Goal: Complete application form: Complete application form

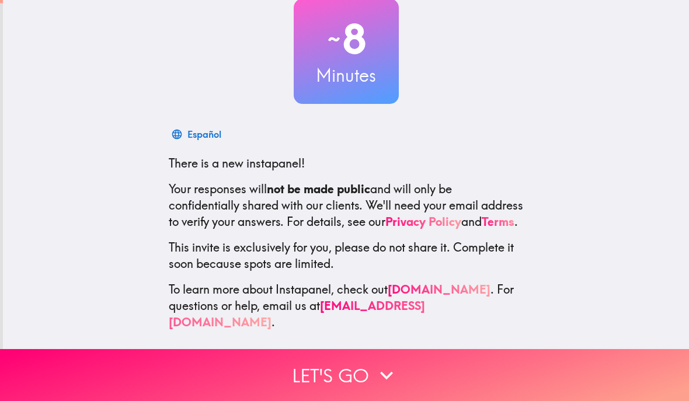
scroll to position [76, 0]
click at [376, 371] on icon "button" at bounding box center [387, 375] width 26 height 26
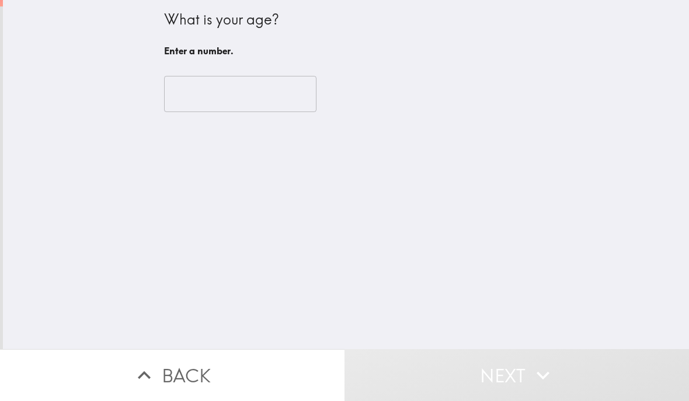
click at [233, 95] on input "number" at bounding box center [240, 94] width 152 height 36
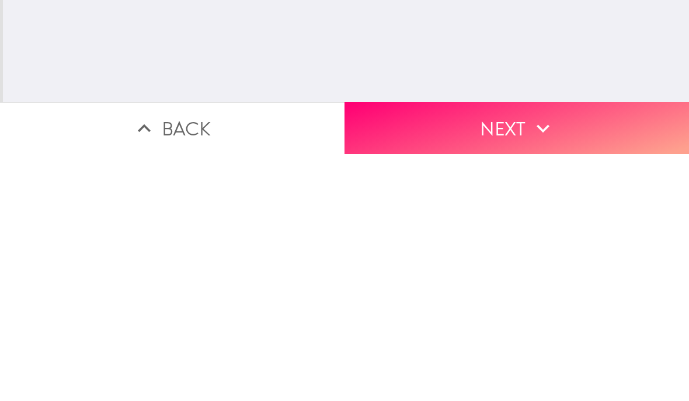
type input "65"
click at [531, 362] on icon "button" at bounding box center [543, 375] width 26 height 26
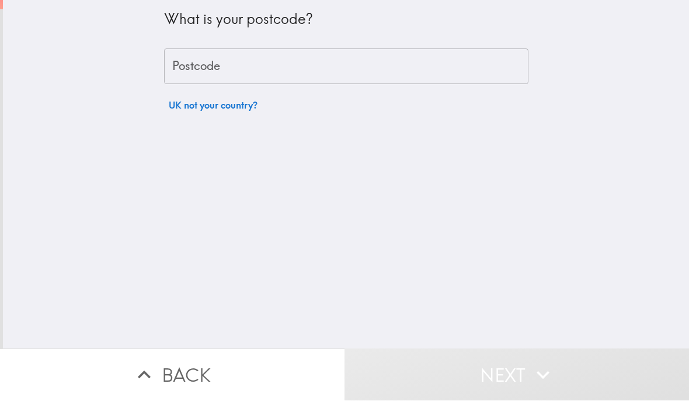
click at [303, 65] on input "Postcode" at bounding box center [346, 67] width 364 height 36
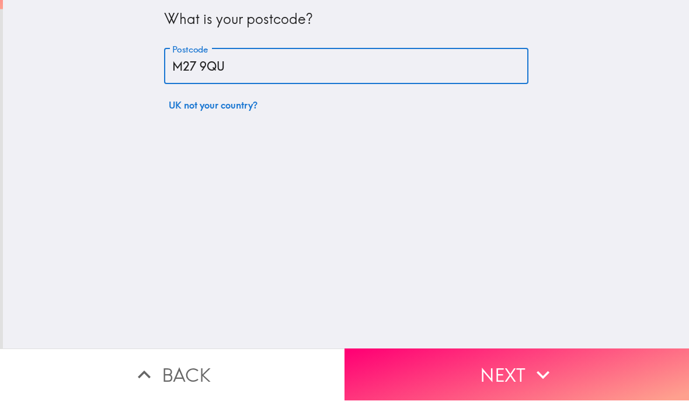
type input "M27 9QU"
click at [513, 368] on button "Next" at bounding box center [516, 375] width 344 height 52
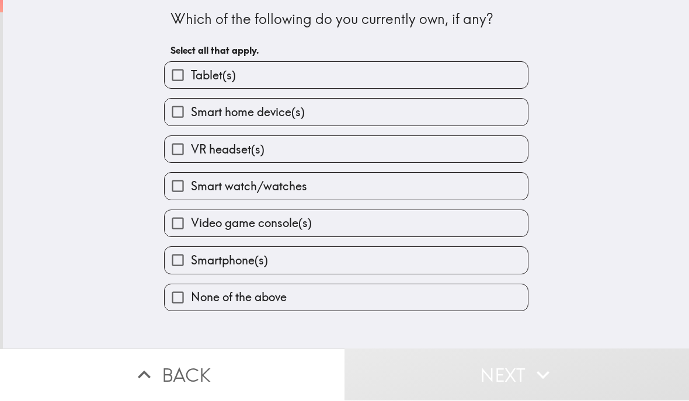
click at [398, 73] on label "Tablet(s)" at bounding box center [346, 75] width 363 height 26
click at [191, 73] on input "Tablet(s)" at bounding box center [178, 75] width 26 height 26
checkbox input "true"
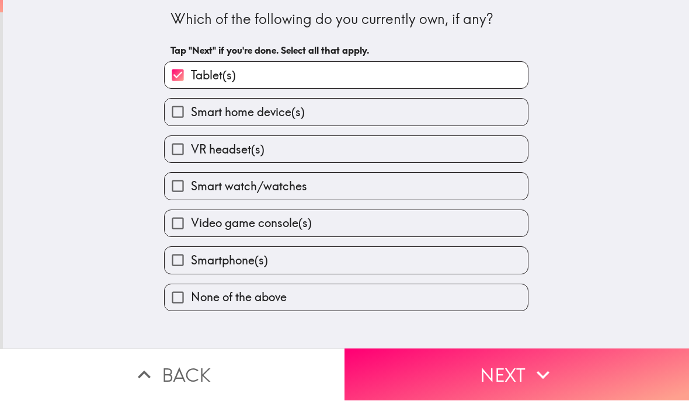
click at [414, 187] on label "Smart watch/watches" at bounding box center [346, 186] width 363 height 26
click at [191, 187] on input "Smart watch/watches" at bounding box center [178, 186] width 26 height 26
checkbox input "true"
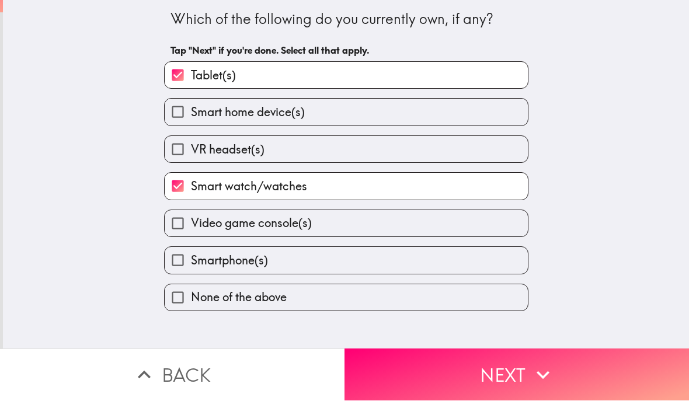
click at [419, 260] on label "Smartphone(s)" at bounding box center [346, 260] width 363 height 26
click at [191, 260] on input "Smartphone(s)" at bounding box center [178, 260] width 26 height 26
checkbox input "true"
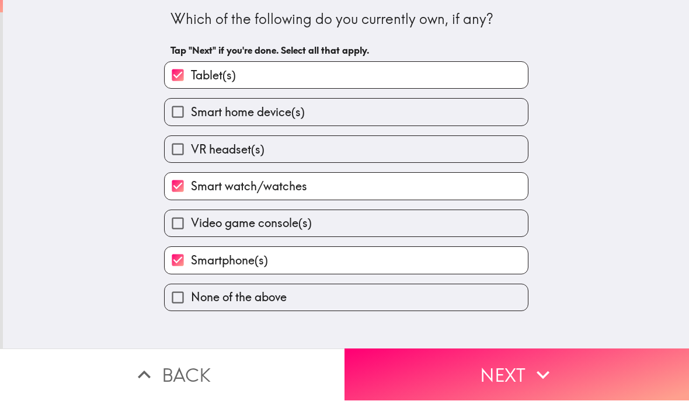
click at [536, 376] on icon "button" at bounding box center [543, 375] width 26 height 26
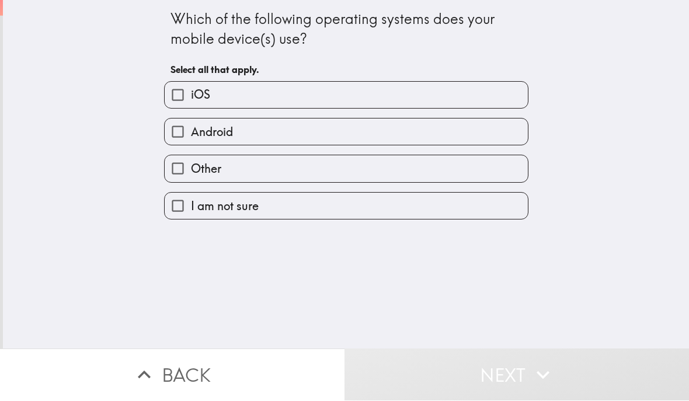
click at [416, 128] on label "Android" at bounding box center [346, 132] width 363 height 26
click at [191, 128] on input "Android" at bounding box center [178, 132] width 26 height 26
checkbox input "true"
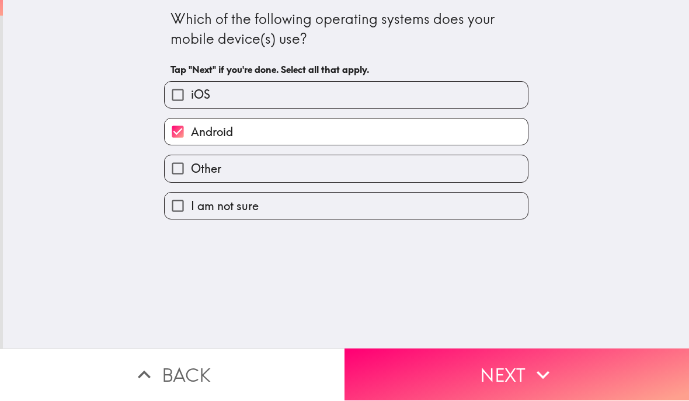
click at [526, 372] on button "Next" at bounding box center [516, 375] width 344 height 52
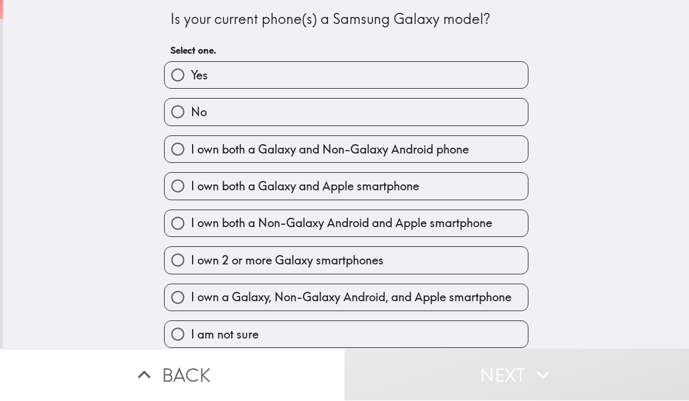
click at [371, 70] on label "Yes" at bounding box center [346, 75] width 363 height 26
click at [191, 70] on input "Yes" at bounding box center [178, 75] width 26 height 26
radio input "true"
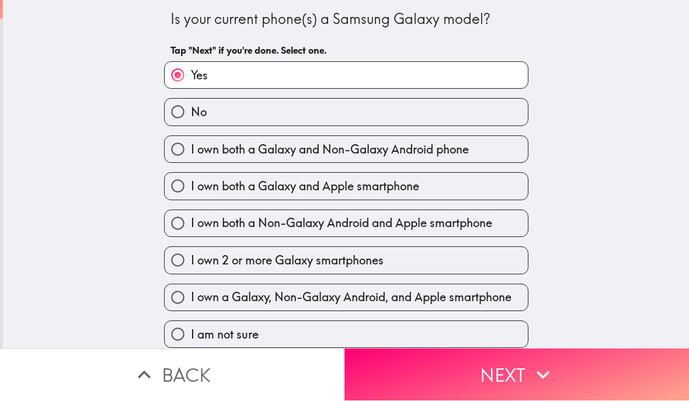
click at [528, 369] on button "Next" at bounding box center [516, 375] width 344 height 52
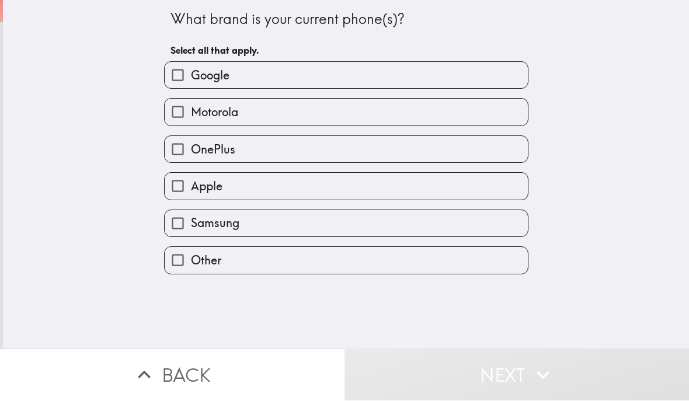
click at [397, 221] on label "Samsung" at bounding box center [346, 224] width 363 height 26
click at [191, 221] on input "Samsung" at bounding box center [178, 224] width 26 height 26
checkbox input "true"
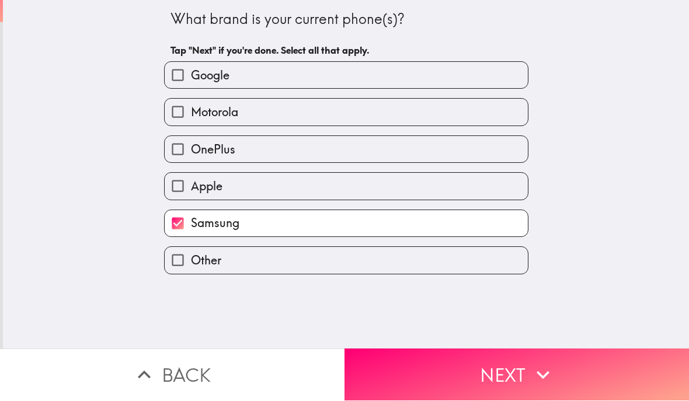
click at [541, 371] on icon "button" at bounding box center [543, 375] width 26 height 26
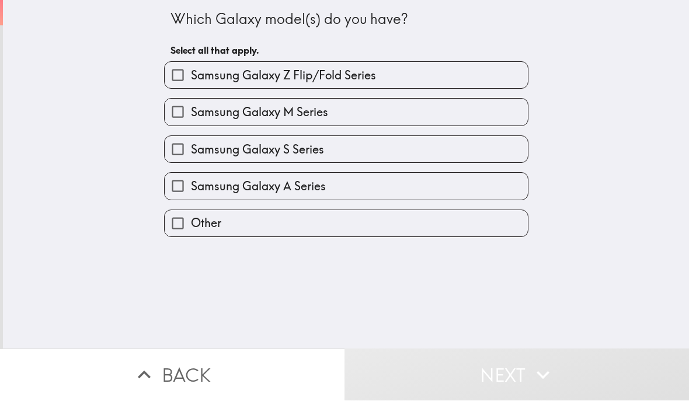
click at [414, 181] on label "Samsung Galaxy A Series" at bounding box center [346, 186] width 363 height 26
click at [191, 181] on input "Samsung Galaxy A Series" at bounding box center [178, 186] width 26 height 26
checkbox input "true"
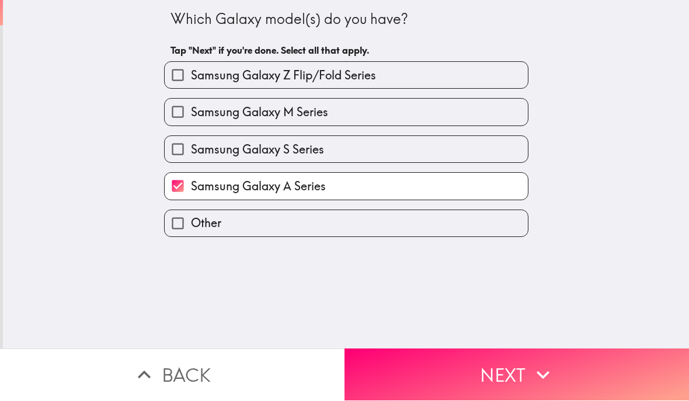
click at [532, 372] on icon "button" at bounding box center [543, 375] width 26 height 26
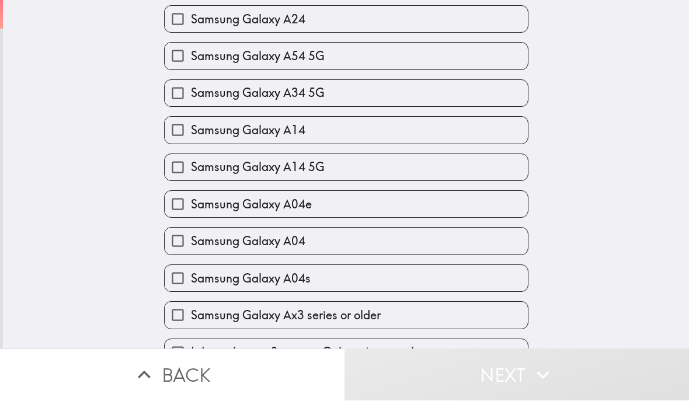
scroll to position [575, 0]
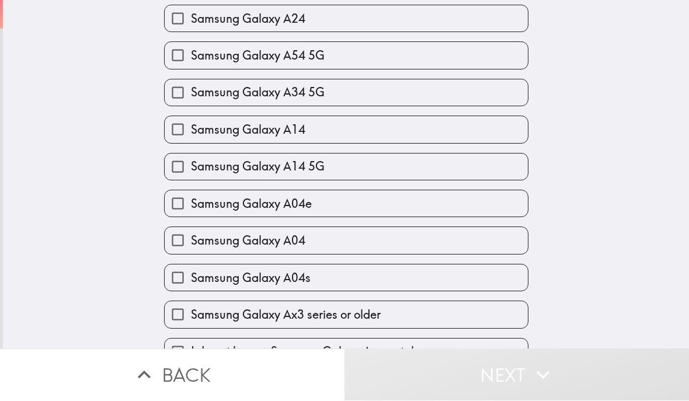
click at [182, 324] on input "Samsung Galaxy Ax3 series or older" at bounding box center [178, 315] width 26 height 26
checkbox input "true"
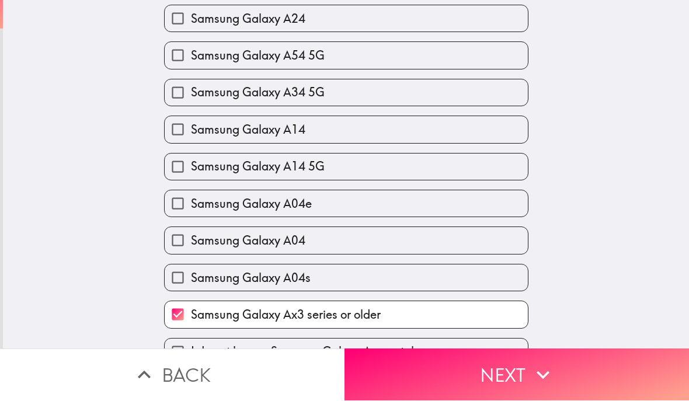
scroll to position [589, 0]
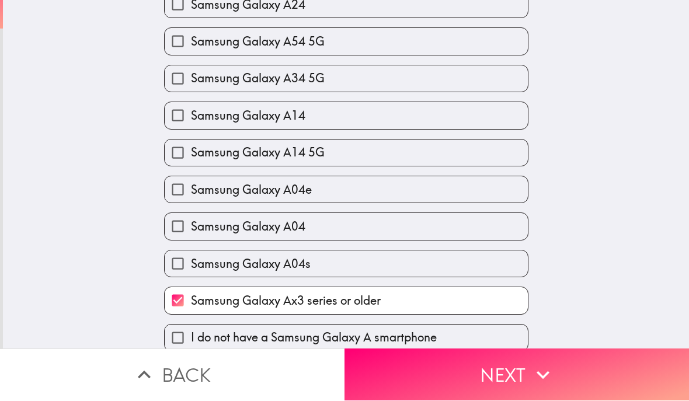
click at [523, 378] on button "Next" at bounding box center [516, 375] width 344 height 52
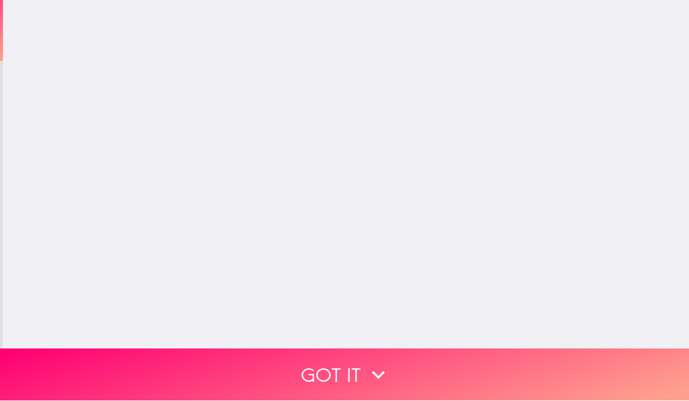
scroll to position [0, 0]
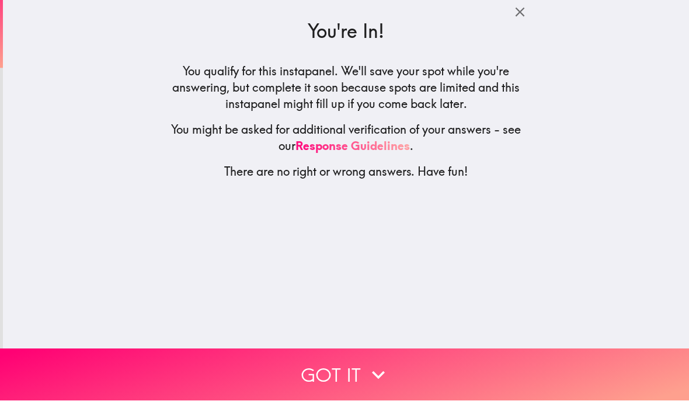
click at [354, 368] on button "Got it" at bounding box center [344, 375] width 689 height 52
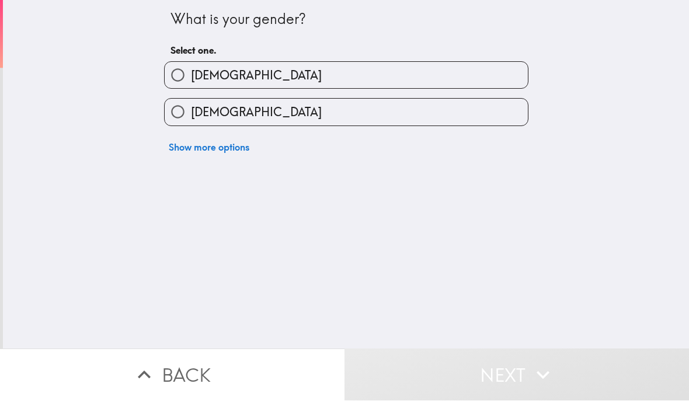
click at [350, 109] on label "[DEMOGRAPHIC_DATA]" at bounding box center [346, 112] width 363 height 26
click at [191, 109] on input "[DEMOGRAPHIC_DATA]" at bounding box center [178, 112] width 26 height 26
radio input "true"
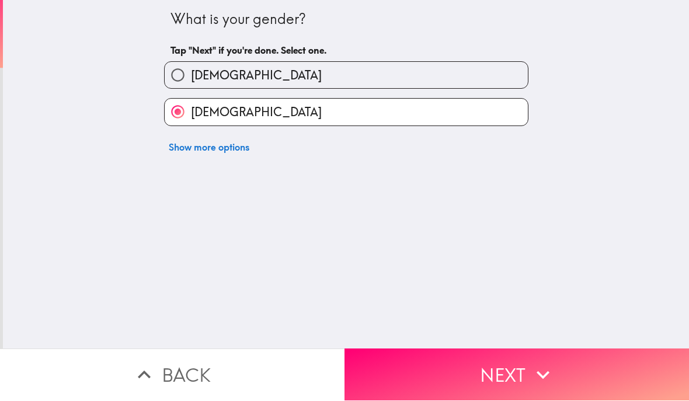
click at [523, 373] on button "Next" at bounding box center [516, 375] width 344 height 52
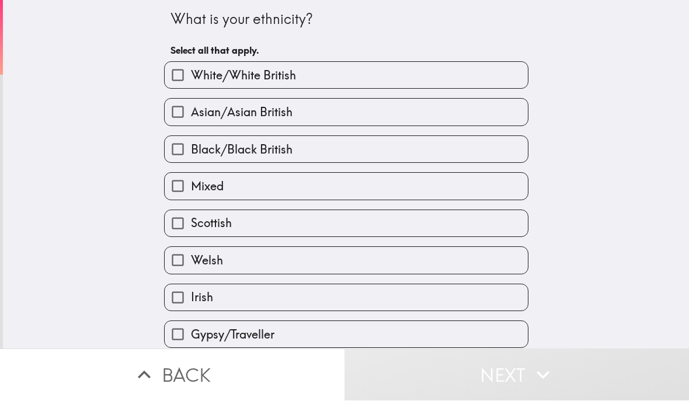
click at [403, 75] on label "White/White British" at bounding box center [346, 75] width 363 height 26
click at [191, 75] on input "White/White British" at bounding box center [178, 75] width 26 height 26
checkbox input "true"
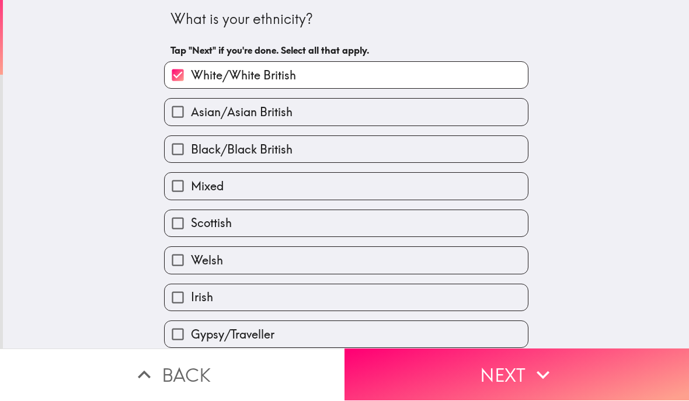
scroll to position [8, 0]
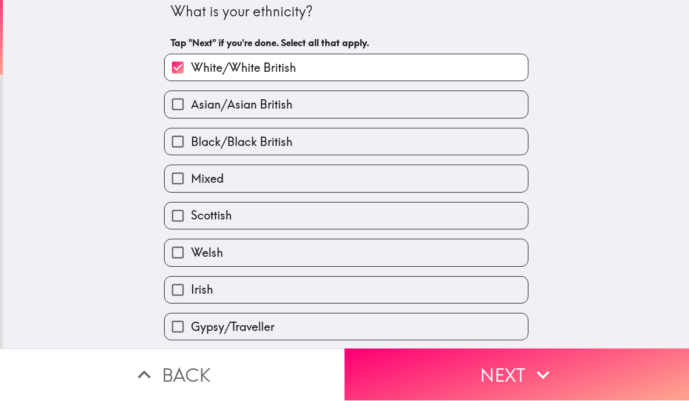
click at [539, 376] on icon "button" at bounding box center [543, 375] width 26 height 26
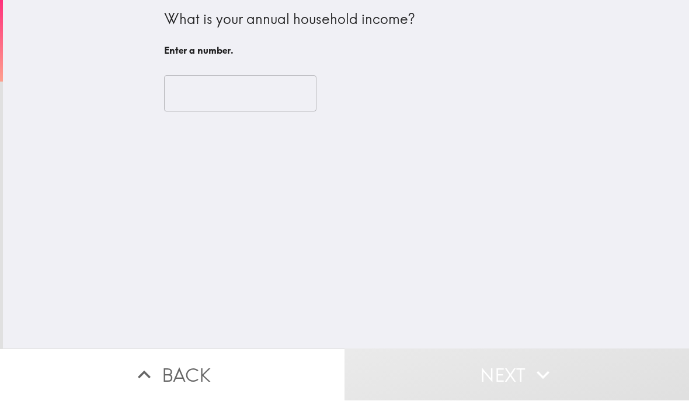
click at [204, 88] on input "number" at bounding box center [240, 94] width 152 height 36
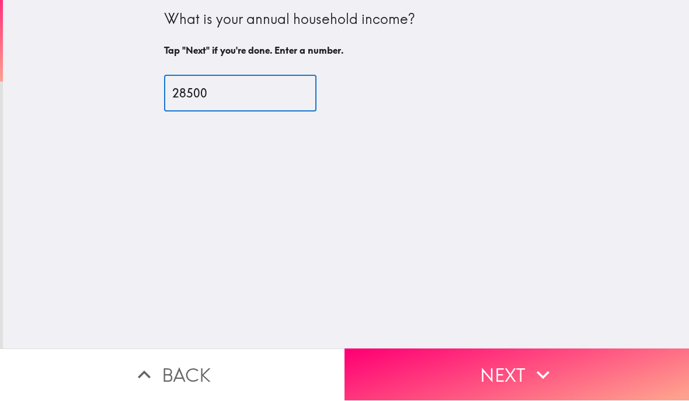
type input "28500"
click at [522, 365] on button "Next" at bounding box center [516, 375] width 344 height 52
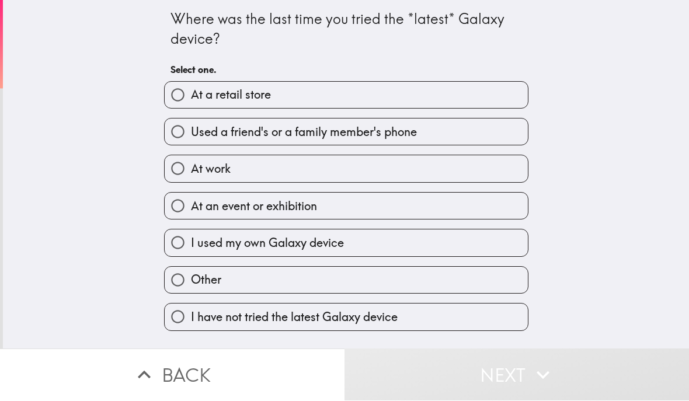
click at [438, 310] on label "I have not tried the latest Galaxy device" at bounding box center [346, 317] width 363 height 26
click at [191, 310] on input "I have not tried the latest Galaxy device" at bounding box center [178, 317] width 26 height 26
radio input "true"
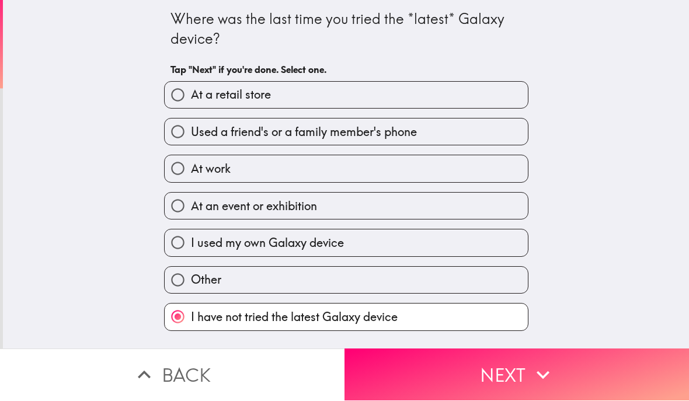
click at [530, 374] on icon "button" at bounding box center [543, 375] width 26 height 26
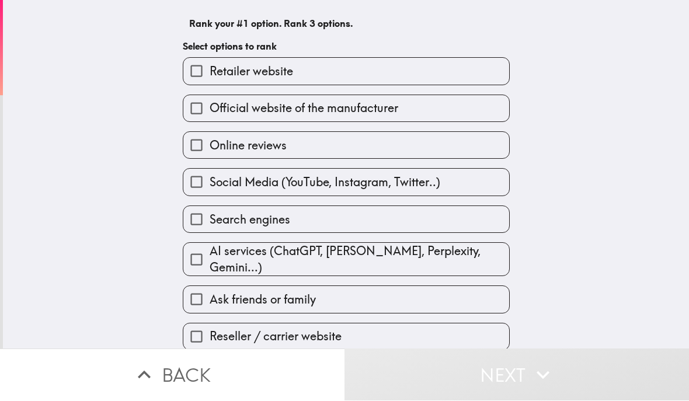
scroll to position [83, 0]
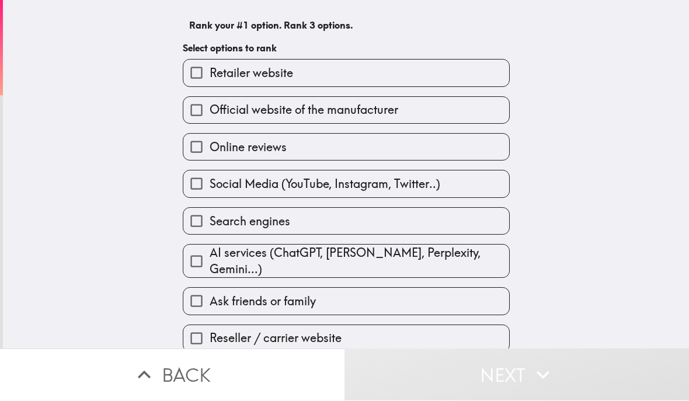
click at [405, 68] on label "Retailer website" at bounding box center [346, 73] width 326 height 26
click at [210, 68] on input "Retailer website" at bounding box center [196, 73] width 26 height 26
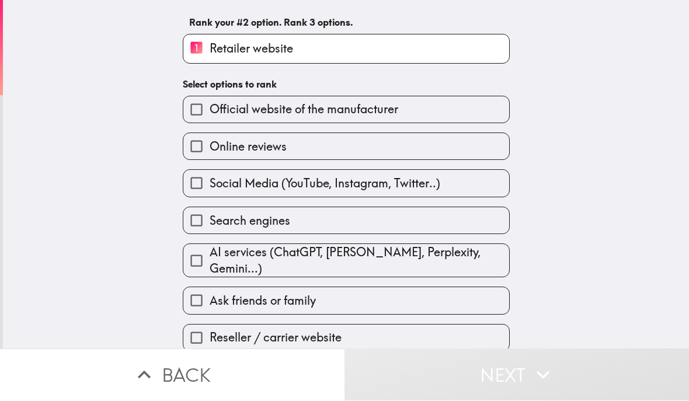
scroll to position [86, 0]
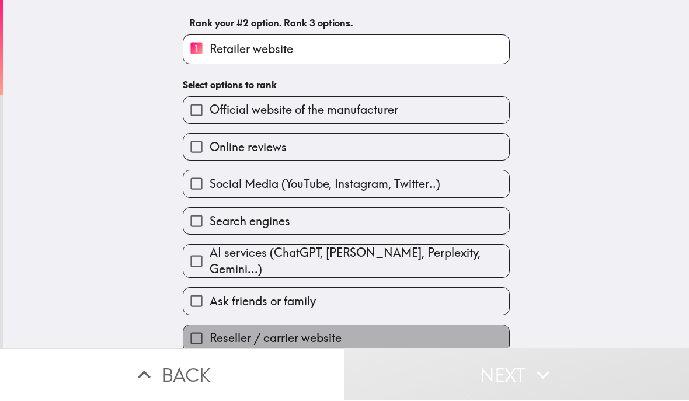
click at [405, 330] on label "Reseller / carrier website" at bounding box center [346, 339] width 326 height 26
click at [210, 330] on input "Reseller / carrier website" at bounding box center [196, 339] width 26 height 26
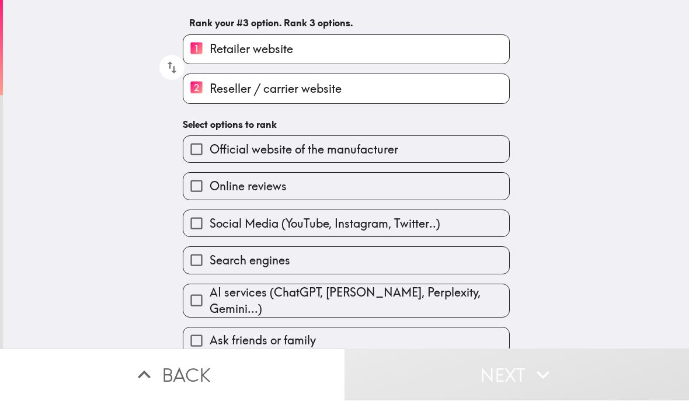
click at [410, 332] on label "Ask friends or family" at bounding box center [346, 341] width 326 height 26
click at [210, 332] on input "Ask friends or family" at bounding box center [196, 341] width 26 height 26
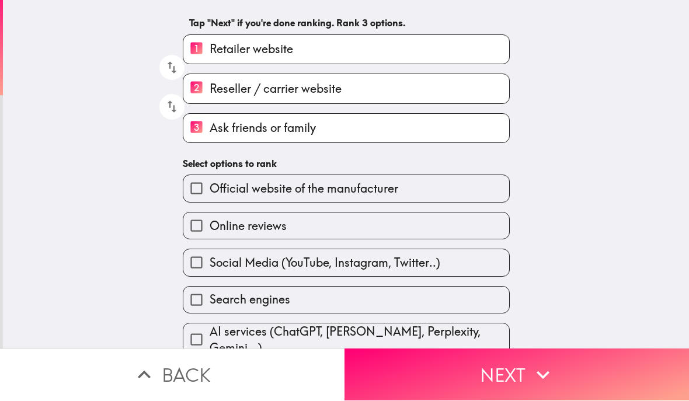
click at [434, 181] on label "Official website of the manufacturer" at bounding box center [346, 189] width 326 height 26
click at [210, 181] on input "Official website of the manufacturer" at bounding box center [196, 189] width 26 height 26
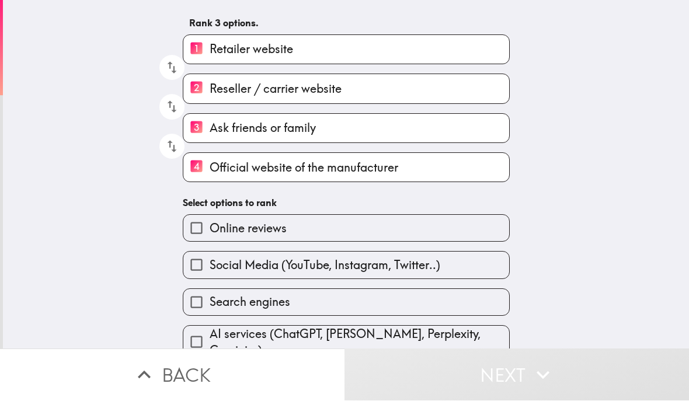
click at [448, 224] on label "Online reviews" at bounding box center [346, 228] width 326 height 26
click at [210, 224] on input "Online reviews" at bounding box center [196, 228] width 26 height 26
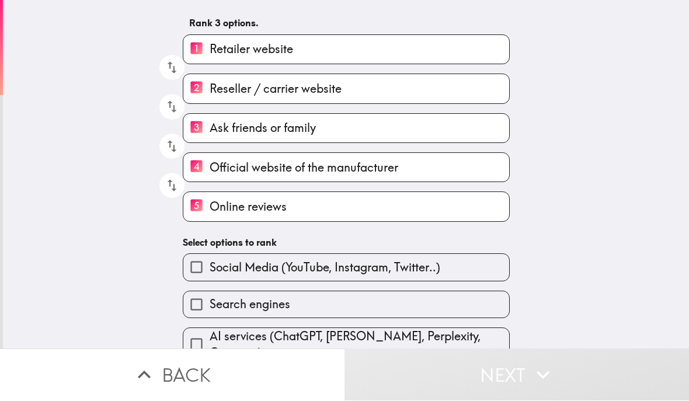
click at [430, 309] on label "Search engines" at bounding box center [346, 305] width 326 height 26
click at [210, 309] on input "Search engines" at bounding box center [196, 305] width 26 height 26
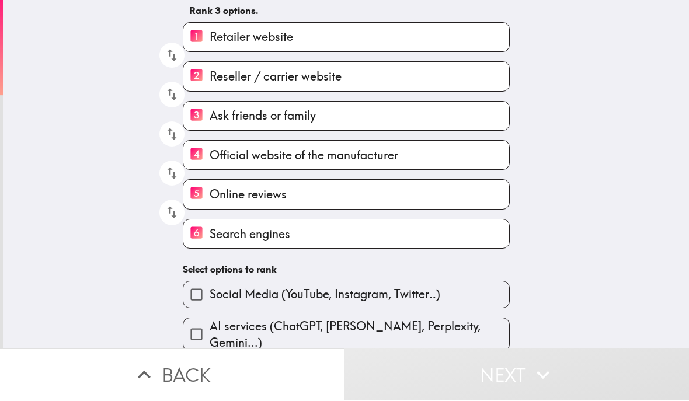
scroll to position [97, 0]
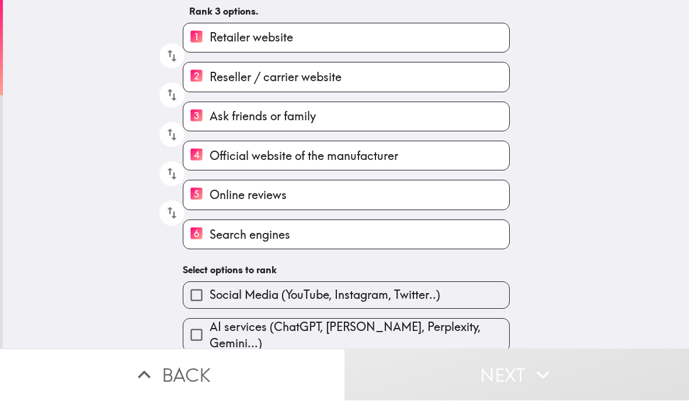
click at [405, 332] on span "AI services (ChatGPT, [PERSON_NAME], Perplexity, Gemini...)" at bounding box center [359, 335] width 299 height 33
click at [210, 332] on input "AI services (ChatGPT, [PERSON_NAME], Perplexity, Gemini...)" at bounding box center [196, 335] width 26 height 26
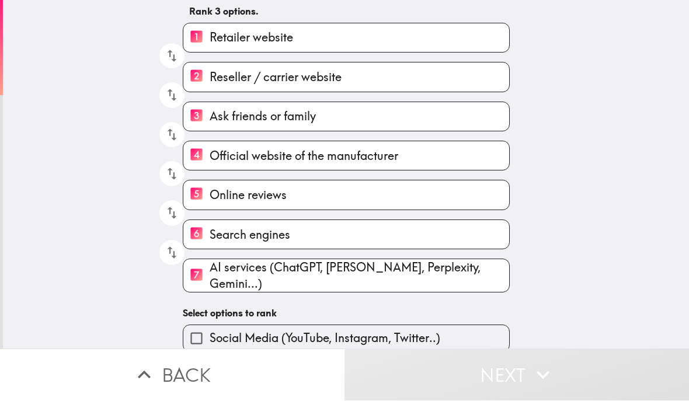
click at [414, 288] on label "7 AI services (ChatGPT, [PERSON_NAME], Perplexity, Gemini...)" at bounding box center [346, 276] width 326 height 33
click at [210, 288] on input "7 AI services (ChatGPT, [PERSON_NAME], Perplexity, Gemini...)" at bounding box center [196, 276] width 26 height 29
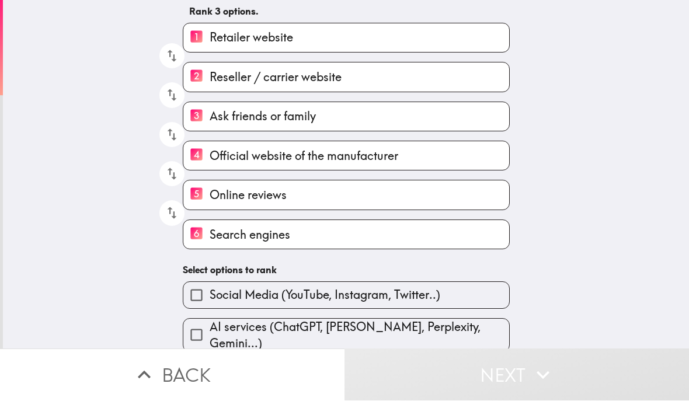
click at [414, 331] on span "AI services (ChatGPT, [PERSON_NAME], Perplexity, Gemini...)" at bounding box center [359, 335] width 299 height 33
click at [210, 331] on input "AI services (ChatGPT, [PERSON_NAME], Perplexity, Gemini...)" at bounding box center [196, 335] width 26 height 26
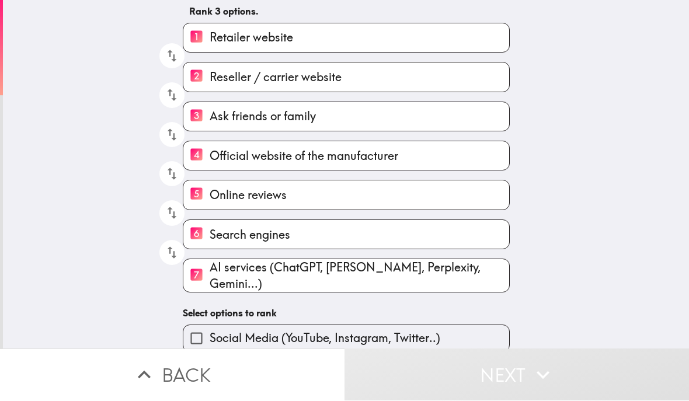
click at [432, 287] on label "7 AI services (ChatGPT, [PERSON_NAME], Perplexity, Gemini...)" at bounding box center [346, 276] width 326 height 33
click at [210, 287] on input "7 AI services (ChatGPT, [PERSON_NAME], Perplexity, Gemini...)" at bounding box center [196, 276] width 26 height 29
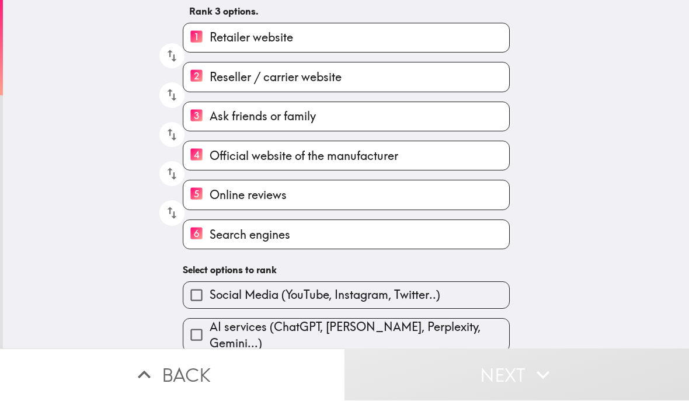
click at [438, 291] on span "Social Media (YouTube, Instagram, Twitter..)" at bounding box center [325, 295] width 231 height 16
click at [210, 291] on input "Social Media (YouTube, Instagram, Twitter..)" at bounding box center [196, 295] width 26 height 26
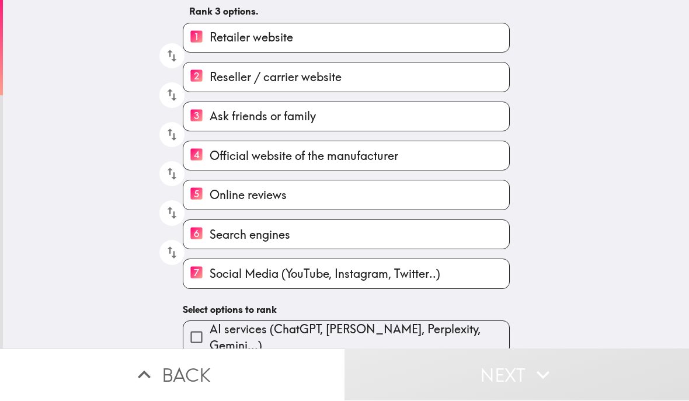
click at [431, 282] on span "Social Media (YouTube, Instagram, Twitter..)" at bounding box center [325, 274] width 231 height 16
click at [210, 283] on input "7 Social Media (YouTube, Instagram, Twitter..)" at bounding box center [196, 274] width 26 height 29
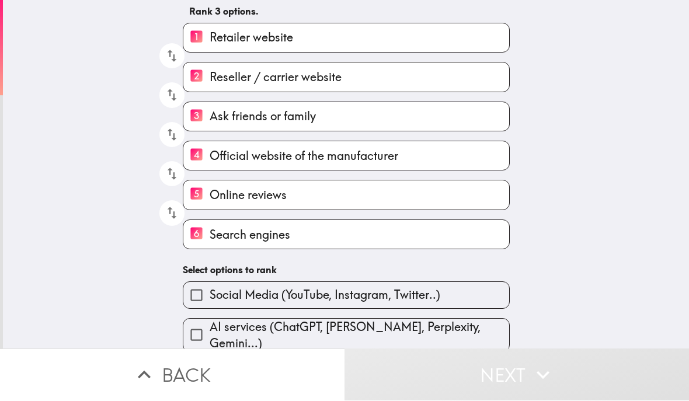
click at [431, 335] on span "AI services (ChatGPT, [PERSON_NAME], Perplexity, Gemini...)" at bounding box center [359, 335] width 299 height 33
click at [210, 335] on input "AI services (ChatGPT, [PERSON_NAME], Perplexity, Gemini...)" at bounding box center [196, 335] width 26 height 26
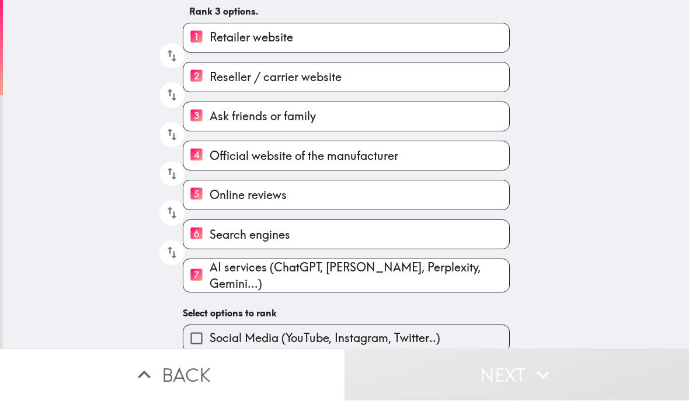
click at [413, 336] on span "Social Media (YouTube, Instagram, Twitter..)" at bounding box center [325, 338] width 231 height 16
click at [210, 336] on input "Social Media (YouTube, Instagram, Twitter..)" at bounding box center [196, 339] width 26 height 26
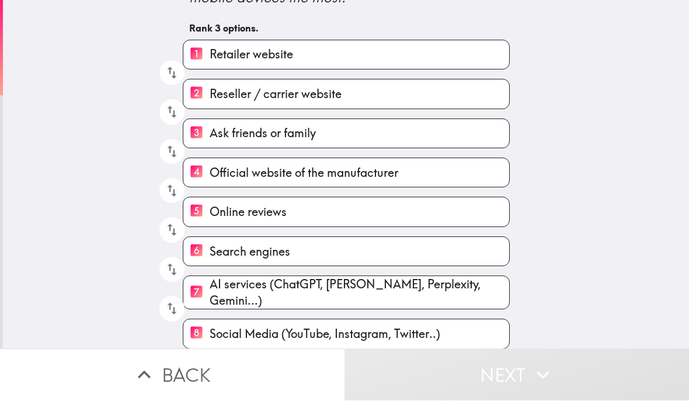
scroll to position [80, 0]
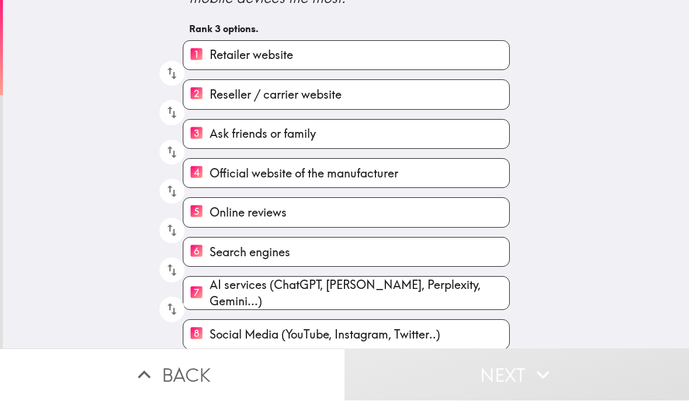
click at [338, 329] on span "Social Media (YouTube, Instagram, Twitter..)" at bounding box center [325, 335] width 231 height 16
click at [210, 329] on input "8 Social Media (YouTube, Instagram, Twitter..)" at bounding box center [196, 334] width 26 height 29
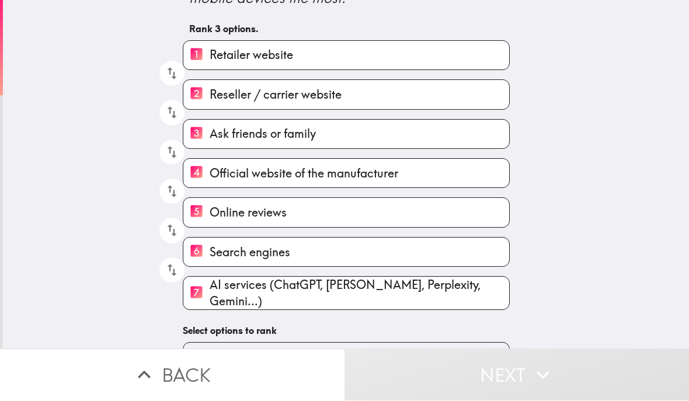
click at [350, 296] on span "AI services (ChatGPT, [PERSON_NAME], Perplexity, Gemini...)" at bounding box center [359, 293] width 299 height 33
click at [210, 296] on input "7 AI services (ChatGPT, [PERSON_NAME], Perplexity, Gemini...)" at bounding box center [196, 294] width 26 height 29
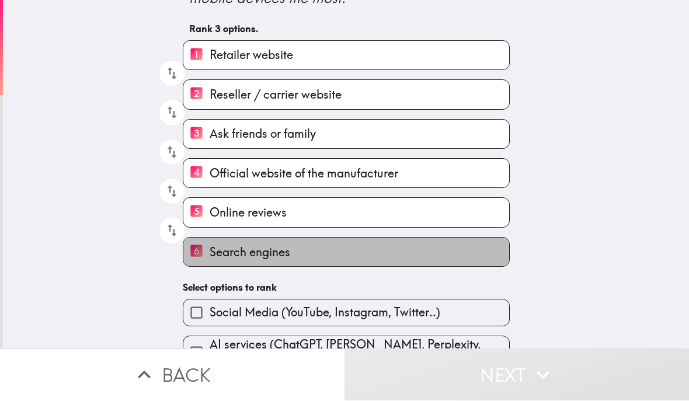
click at [352, 255] on label "6 Search engines" at bounding box center [346, 252] width 326 height 29
click at [210, 255] on input "6 Search engines" at bounding box center [196, 252] width 26 height 29
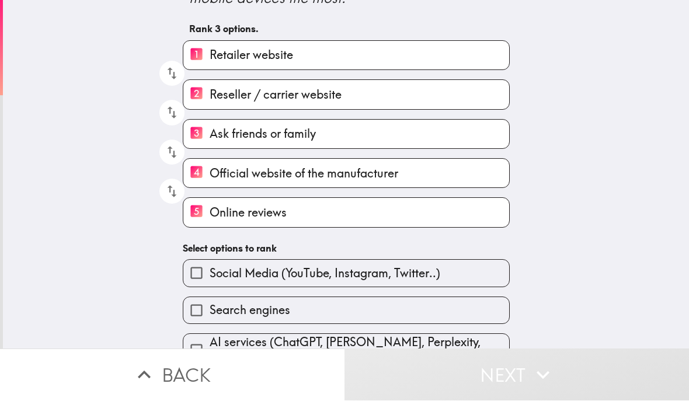
click at [357, 215] on label "5 Online reviews" at bounding box center [346, 212] width 326 height 29
click at [210, 215] on input "5 Online reviews" at bounding box center [196, 212] width 26 height 29
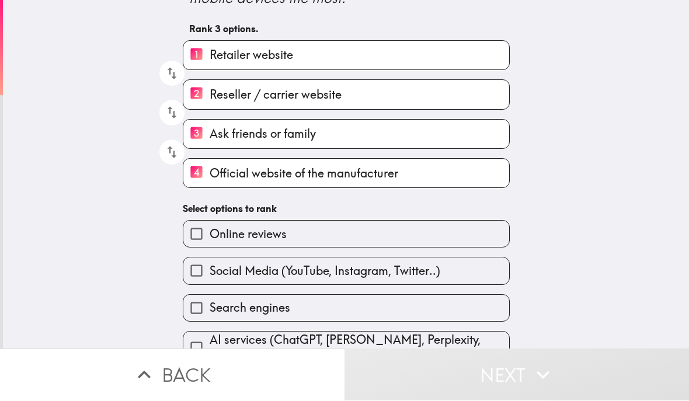
click at [357, 174] on span "Official website of the manufacturer" at bounding box center [304, 174] width 189 height 16
click at [210, 174] on input "4 Official website of the manufacturer" at bounding box center [196, 173] width 26 height 29
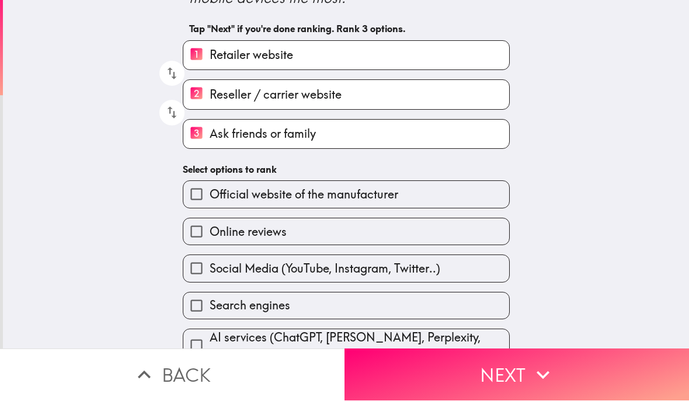
click at [534, 377] on icon "button" at bounding box center [543, 375] width 26 height 26
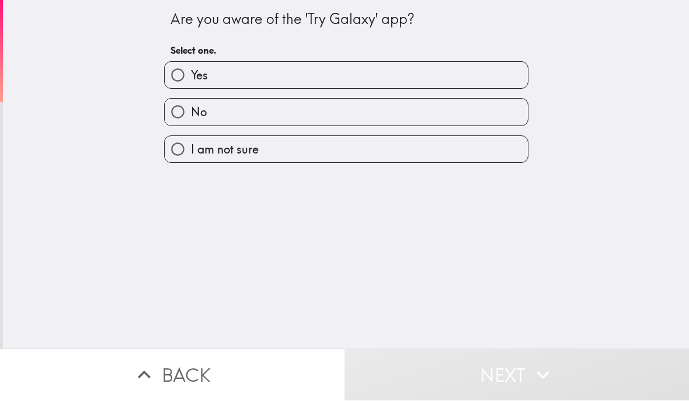
click at [365, 108] on label "No" at bounding box center [346, 112] width 363 height 26
click at [191, 108] on input "No" at bounding box center [178, 112] width 26 height 26
radio input "true"
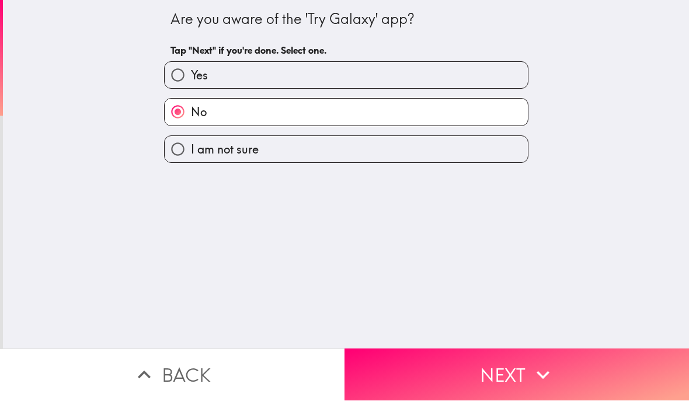
click at [503, 369] on button "Next" at bounding box center [516, 375] width 344 height 52
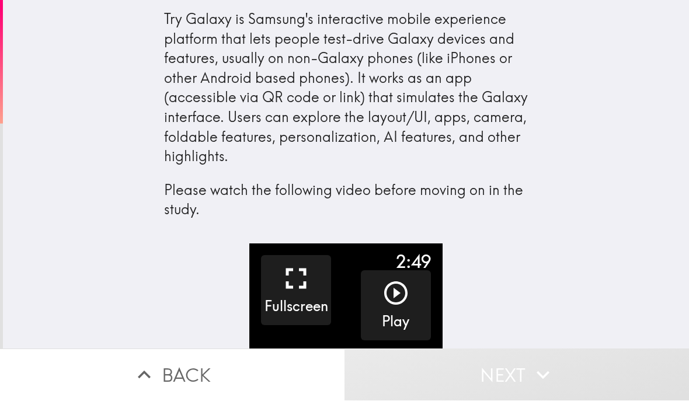
click at [393, 287] on icon "button" at bounding box center [395, 293] width 23 height 23
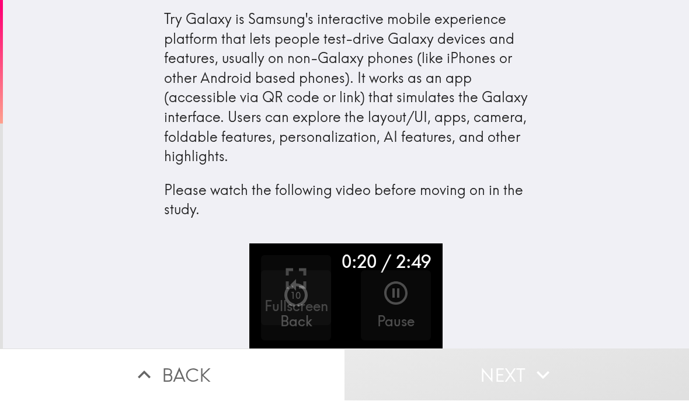
click at [441, 309] on video "button" at bounding box center [345, 298] width 193 height 109
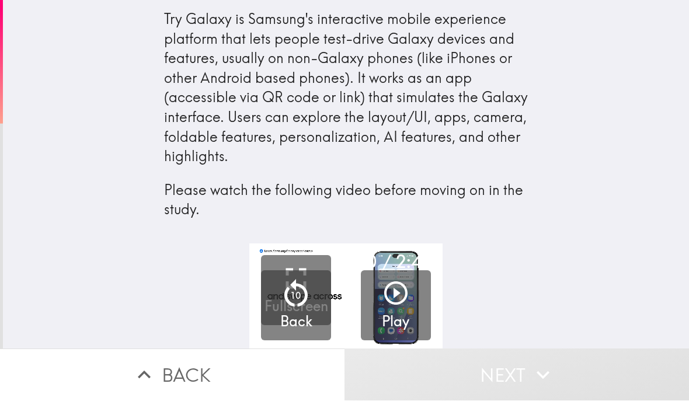
click at [399, 291] on icon "button" at bounding box center [396, 294] width 28 height 28
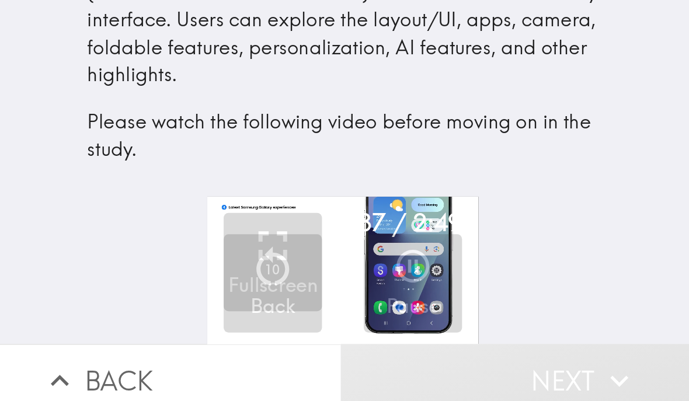
click at [290, 289] on p "10" at bounding box center [295, 295] width 11 height 13
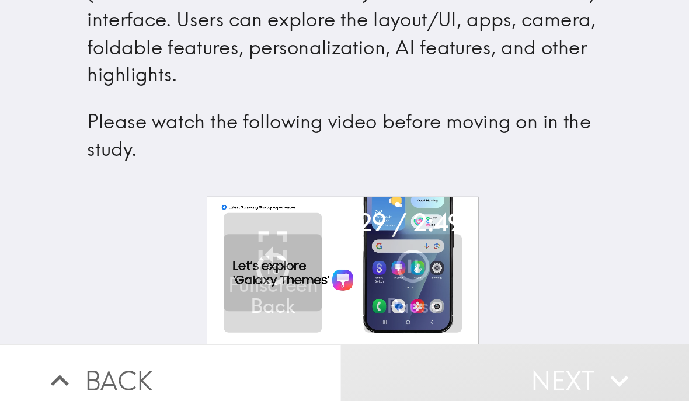
click at [280, 312] on h5 "Back" at bounding box center [296, 322] width 32 height 20
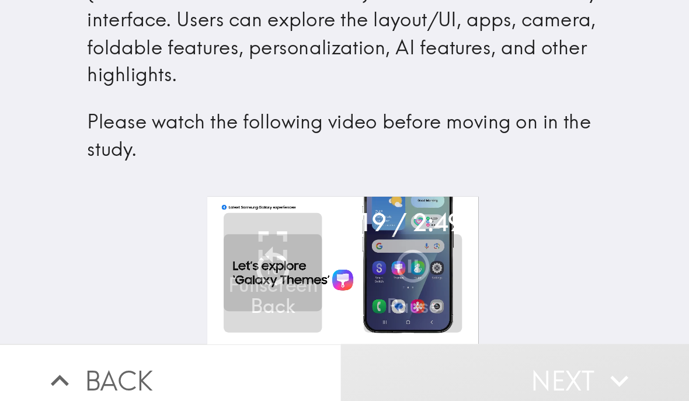
click at [290, 289] on p "10" at bounding box center [295, 295] width 11 height 13
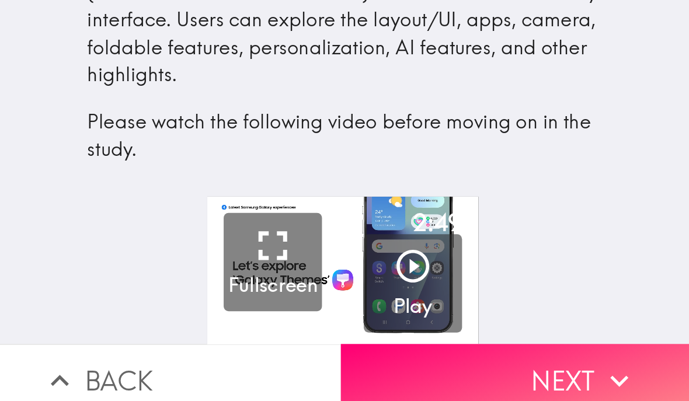
click at [415, 349] on button "Next" at bounding box center [516, 375] width 344 height 52
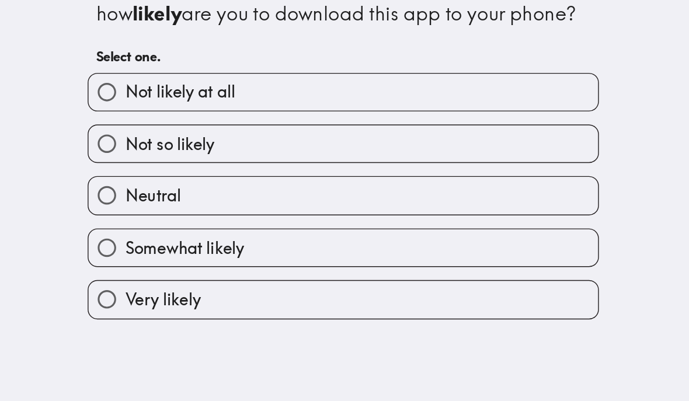
click at [343, 156] on label "Neutral" at bounding box center [346, 169] width 363 height 26
click at [191, 156] on input "Neutral" at bounding box center [178, 169] width 26 height 26
radio input "true"
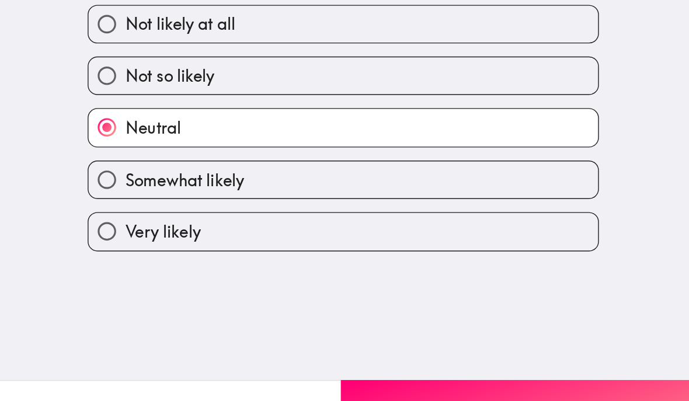
click at [420, 349] on button "Next" at bounding box center [516, 375] width 344 height 52
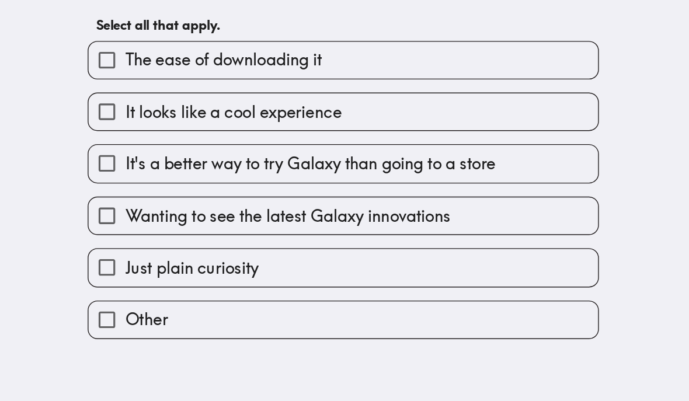
click at [332, 161] on span "It's a better way to try Galaxy than going to a store" at bounding box center [323, 169] width 264 height 16
click at [191, 156] on input "It's a better way to try Galaxy than going to a store" at bounding box center [178, 169] width 26 height 26
checkbox input "true"
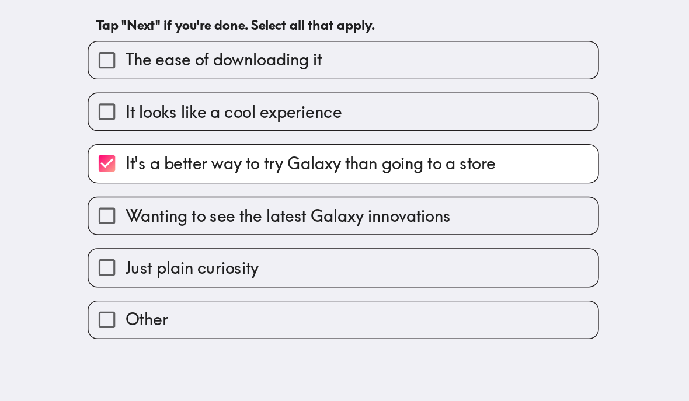
click at [284, 230] on label "Just plain curiosity" at bounding box center [346, 243] width 363 height 26
click at [191, 230] on input "Just plain curiosity" at bounding box center [178, 243] width 26 height 26
checkbox input "true"
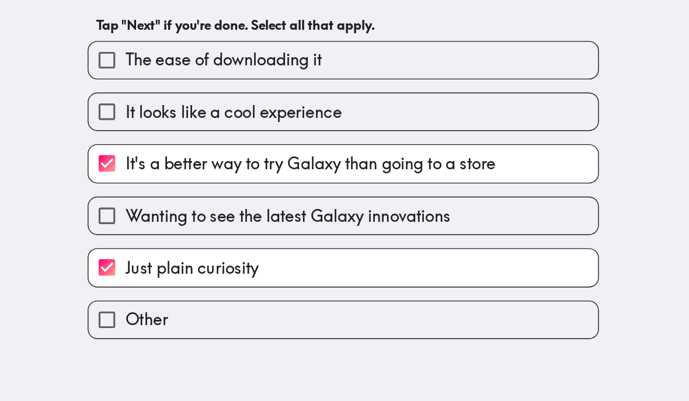
click at [405, 349] on button "Next" at bounding box center [516, 375] width 344 height 52
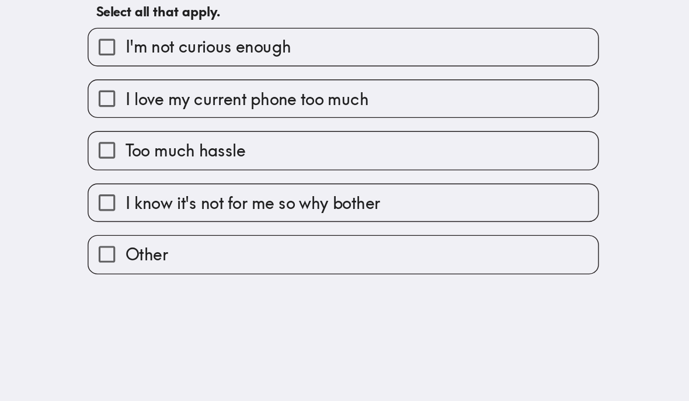
click at [319, 119] on label "I love my current phone too much" at bounding box center [346, 132] width 363 height 26
click at [191, 119] on input "I love my current phone too much" at bounding box center [178, 132] width 26 height 26
checkbox input "true"
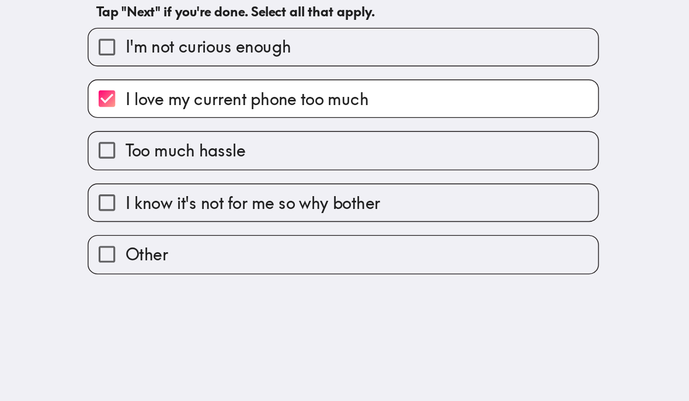
click at [389, 349] on button "Next" at bounding box center [516, 375] width 344 height 52
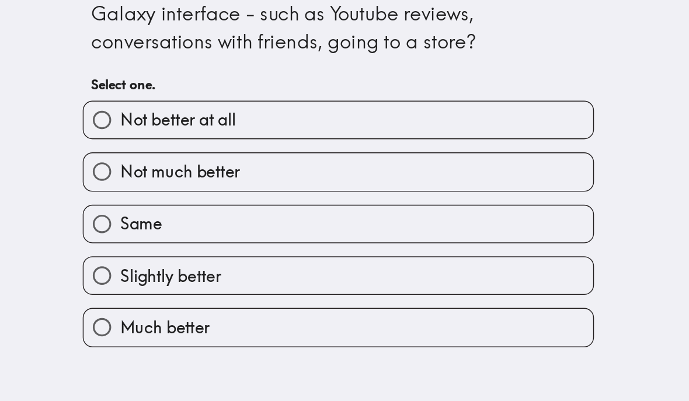
click at [299, 232] on label "Slightly better" at bounding box center [346, 245] width 363 height 26
click at [191, 232] on input "Slightly better" at bounding box center [178, 245] width 26 height 26
radio input "true"
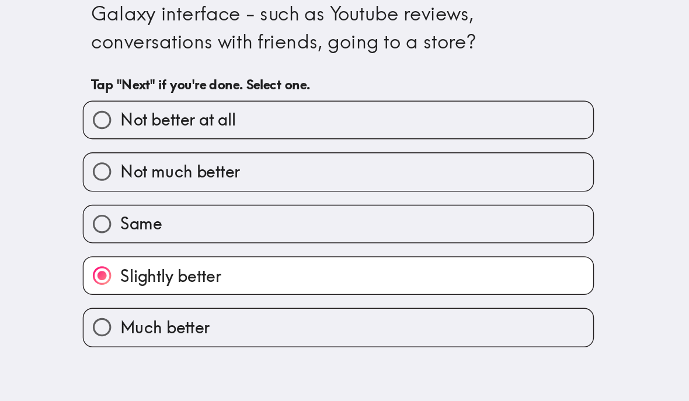
click at [408, 349] on button "Next" at bounding box center [516, 375] width 344 height 52
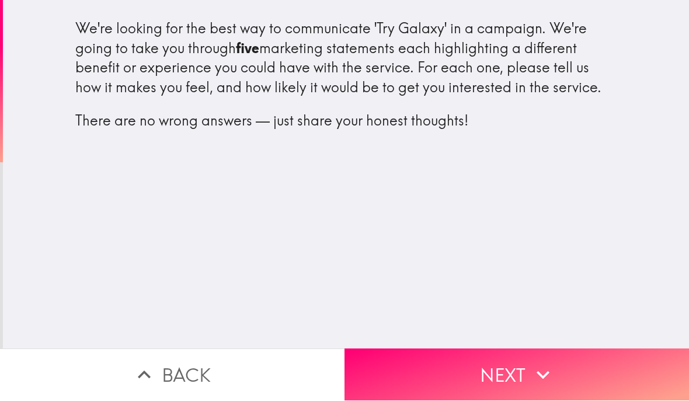
click at [509, 369] on button "Next" at bounding box center [516, 375] width 344 height 52
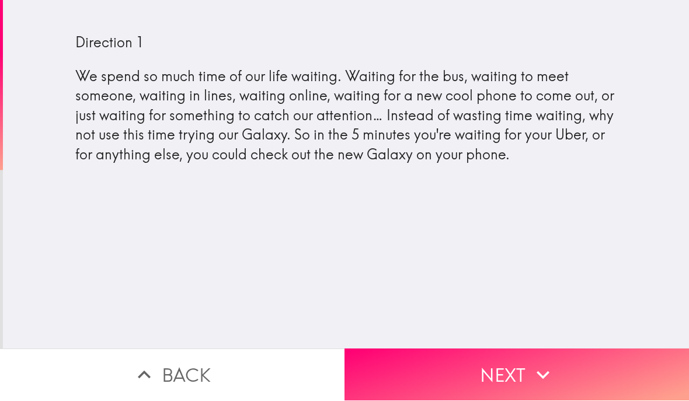
click at [524, 365] on button "Next" at bounding box center [516, 375] width 344 height 52
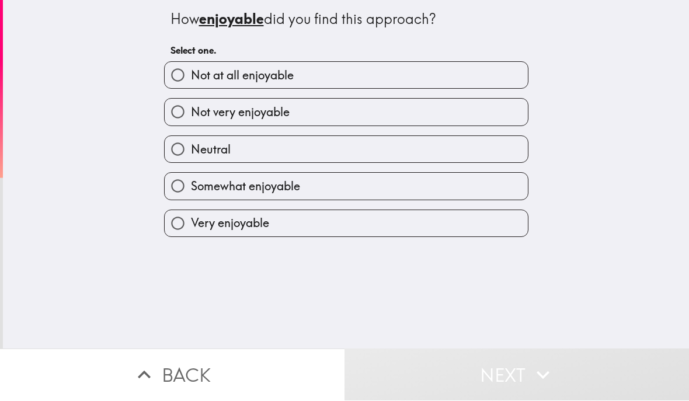
click at [365, 183] on label "Somewhat enjoyable" at bounding box center [346, 186] width 363 height 26
click at [191, 183] on input "Somewhat enjoyable" at bounding box center [178, 186] width 26 height 26
radio input "true"
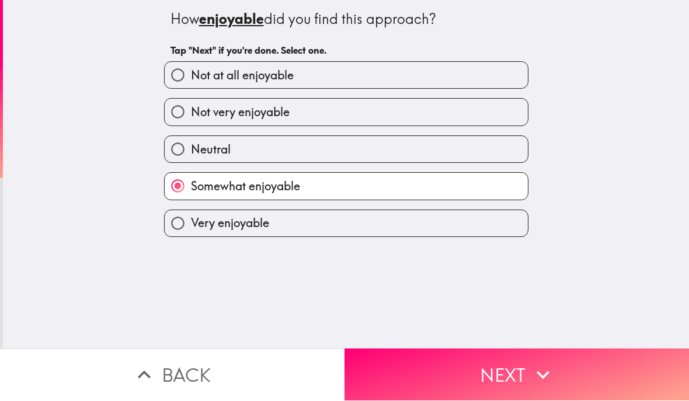
click at [513, 369] on button "Next" at bounding box center [516, 375] width 344 height 52
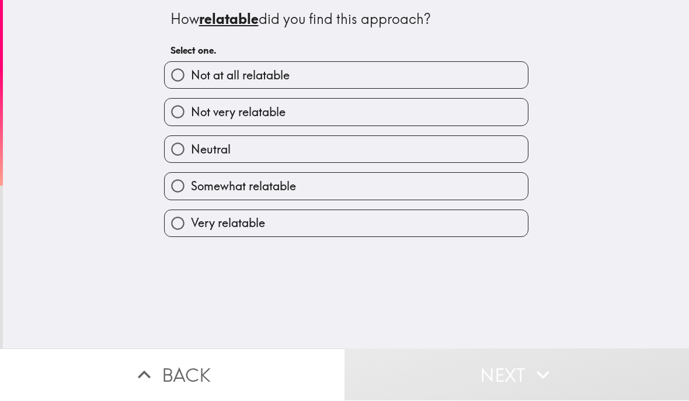
click at [405, 184] on label "Somewhat relatable" at bounding box center [346, 186] width 363 height 26
click at [191, 184] on input "Somewhat relatable" at bounding box center [178, 186] width 26 height 26
radio input "true"
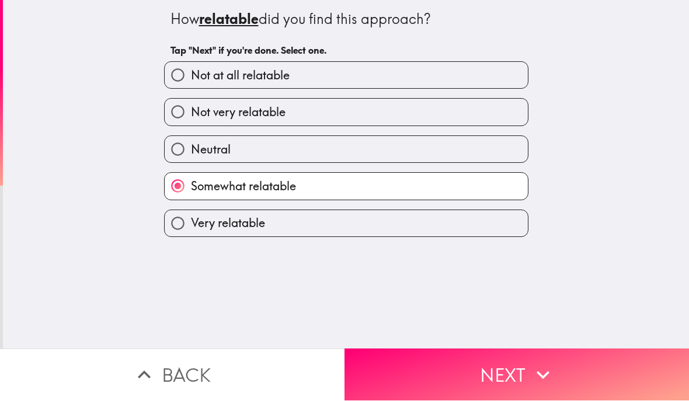
click at [504, 369] on button "Next" at bounding box center [516, 375] width 344 height 52
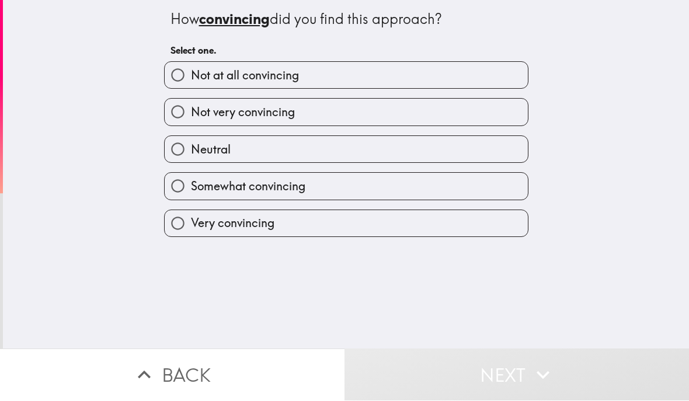
click at [400, 219] on label "Very convincing" at bounding box center [346, 224] width 363 height 26
click at [191, 219] on input "Very convincing" at bounding box center [178, 224] width 26 height 26
radio input "true"
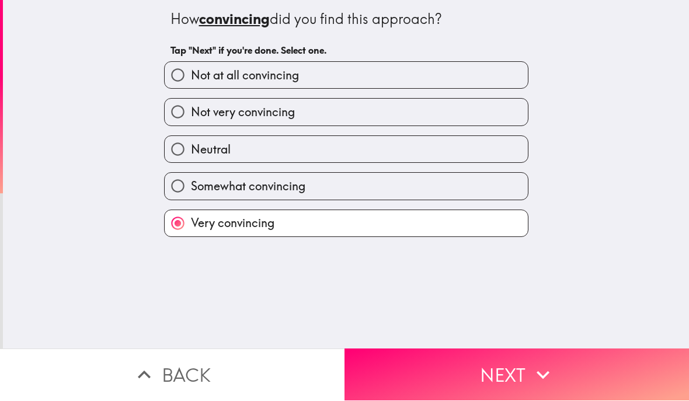
click at [490, 369] on button "Next" at bounding box center [516, 375] width 344 height 52
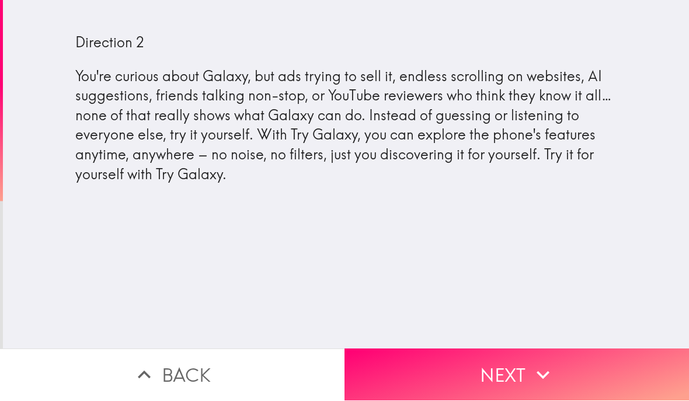
click at [521, 366] on button "Next" at bounding box center [516, 375] width 344 height 52
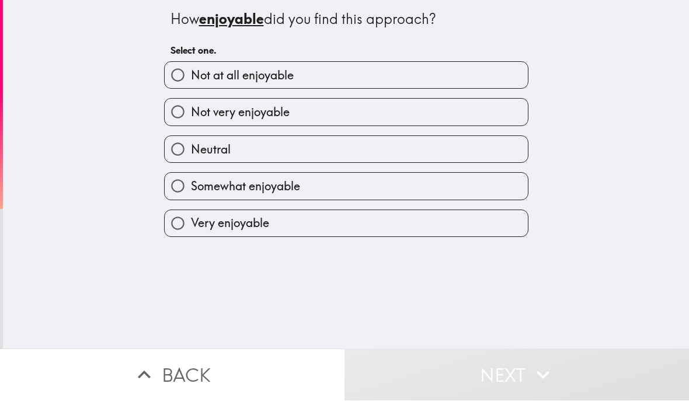
click at [402, 186] on label "Somewhat enjoyable" at bounding box center [346, 186] width 363 height 26
click at [191, 186] on input "Somewhat enjoyable" at bounding box center [178, 186] width 26 height 26
radio input "true"
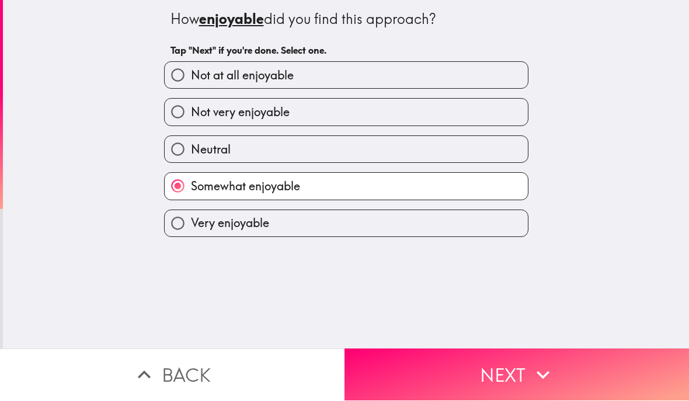
click at [497, 362] on button "Next" at bounding box center [516, 375] width 344 height 52
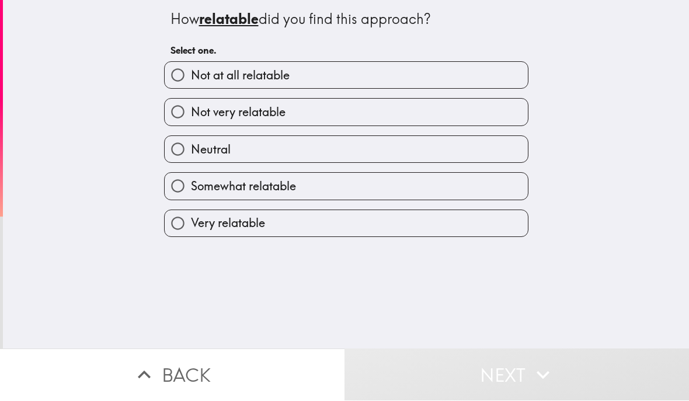
click at [418, 188] on label "Somewhat relatable" at bounding box center [346, 186] width 363 height 26
click at [191, 188] on input "Somewhat relatable" at bounding box center [178, 186] width 26 height 26
radio input "true"
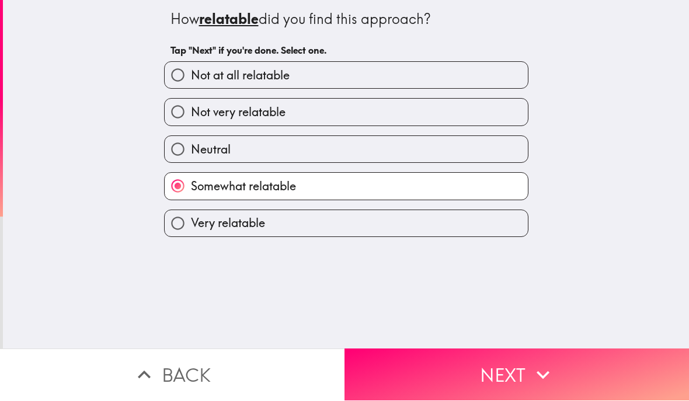
click at [488, 365] on button "Next" at bounding box center [516, 375] width 344 height 52
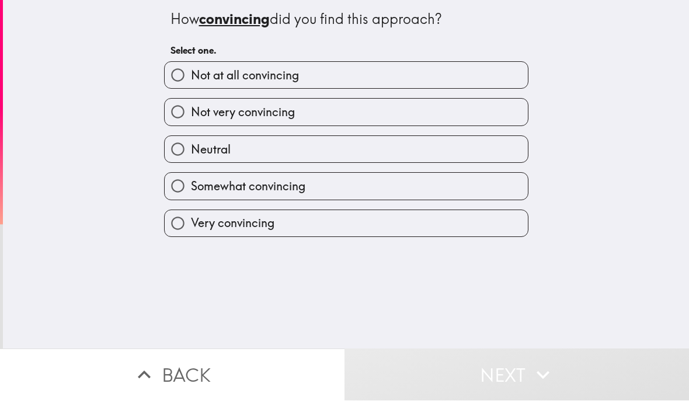
click at [451, 183] on label "Somewhat convincing" at bounding box center [346, 186] width 363 height 26
click at [191, 183] on input "Somewhat convincing" at bounding box center [178, 186] width 26 height 26
radio input "true"
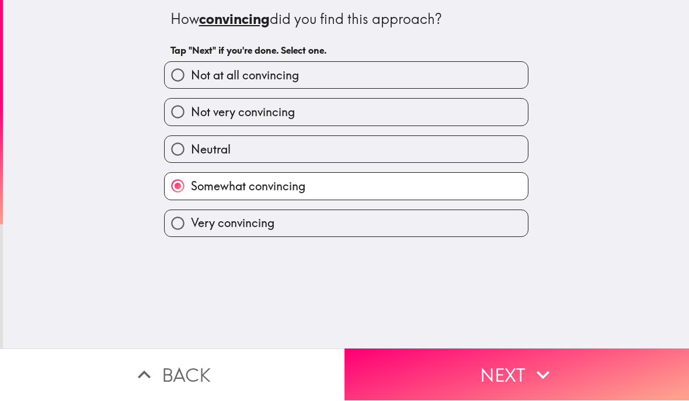
click at [493, 371] on button "Next" at bounding box center [516, 375] width 344 height 52
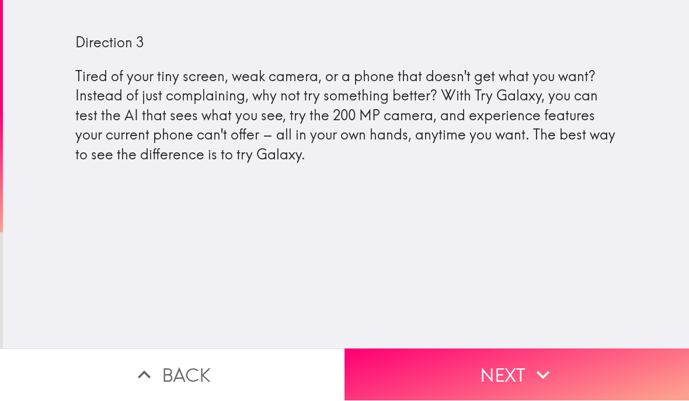
click at [523, 369] on button "Next" at bounding box center [516, 375] width 344 height 52
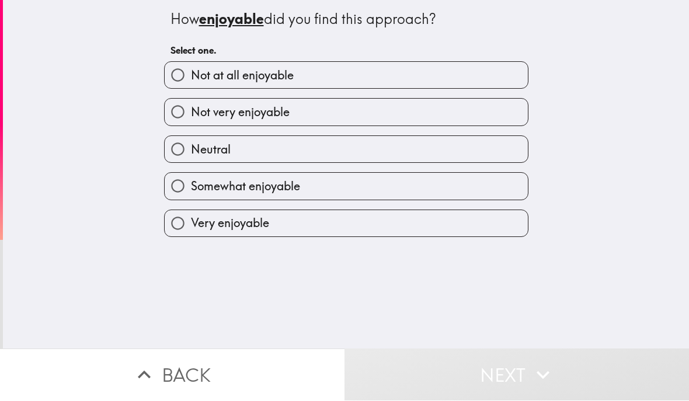
click at [415, 184] on label "Somewhat enjoyable" at bounding box center [346, 186] width 363 height 26
click at [191, 184] on input "Somewhat enjoyable" at bounding box center [178, 186] width 26 height 26
radio input "true"
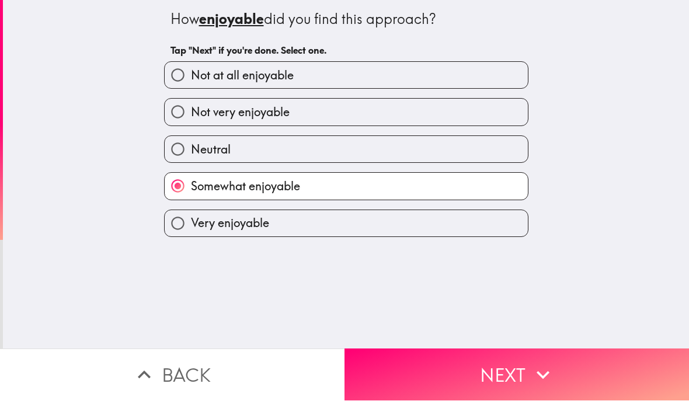
click at [528, 368] on button "Next" at bounding box center [516, 375] width 344 height 52
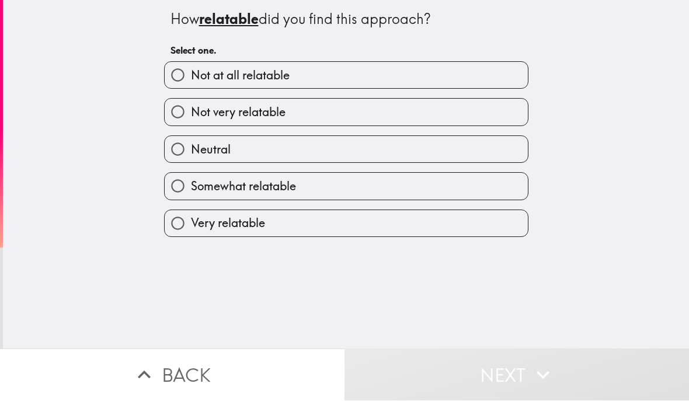
click at [425, 184] on label "Somewhat relatable" at bounding box center [346, 186] width 363 height 26
click at [191, 184] on input "Somewhat relatable" at bounding box center [178, 186] width 26 height 26
radio input "true"
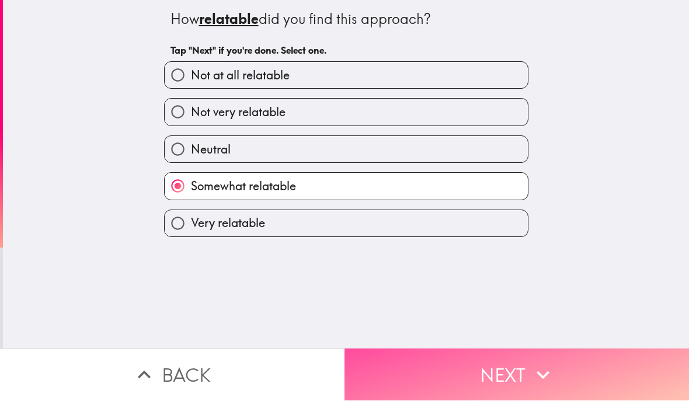
click at [489, 371] on button "Next" at bounding box center [516, 375] width 344 height 52
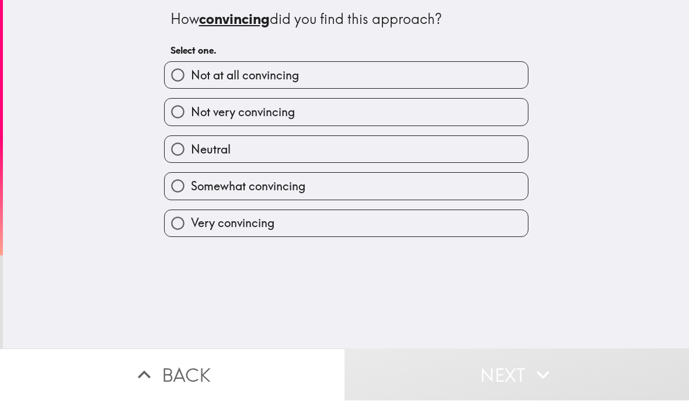
click at [431, 221] on label "Very convincing" at bounding box center [346, 224] width 363 height 26
click at [191, 221] on input "Very convincing" at bounding box center [178, 224] width 26 height 26
radio input "true"
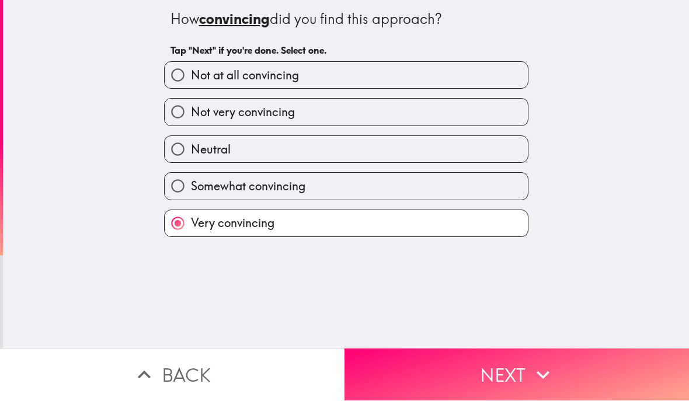
click at [530, 375] on icon "button" at bounding box center [543, 375] width 26 height 26
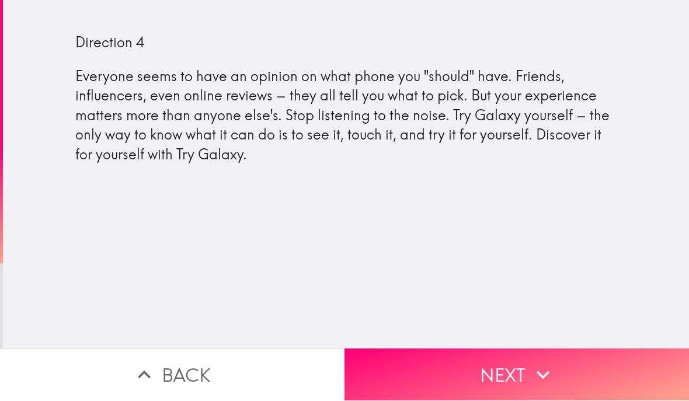
click at [537, 364] on icon "button" at bounding box center [543, 375] width 26 height 26
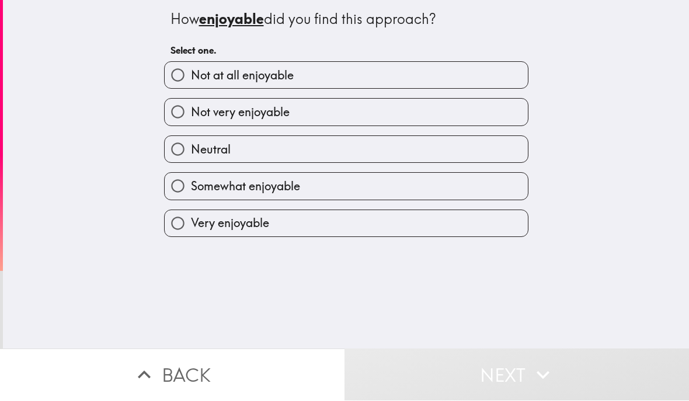
click at [330, 192] on label "Somewhat enjoyable" at bounding box center [346, 186] width 363 height 26
click at [191, 192] on input "Somewhat enjoyable" at bounding box center [178, 186] width 26 height 26
radio input "true"
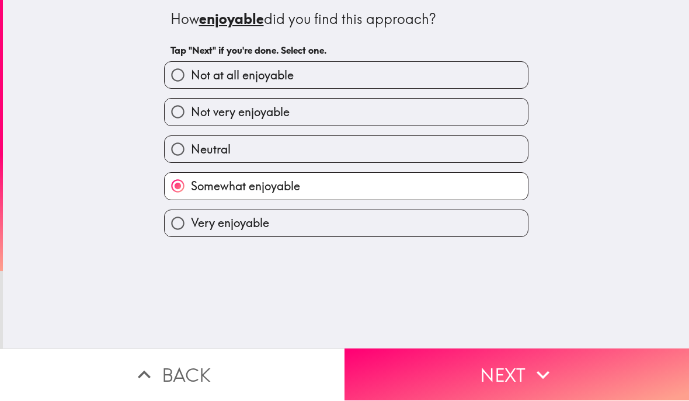
click at [528, 377] on button "Next" at bounding box center [516, 375] width 344 height 52
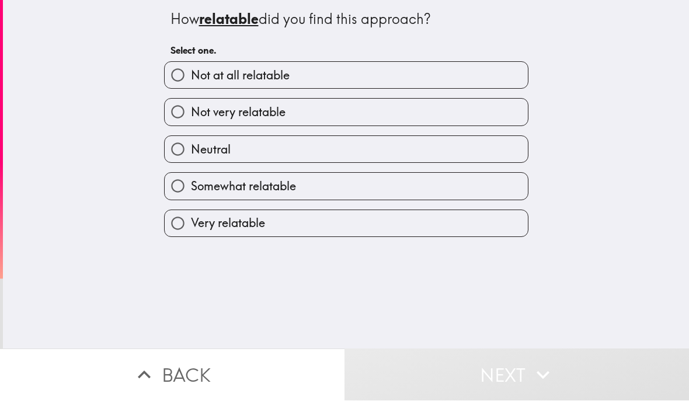
click at [452, 190] on label "Somewhat relatable" at bounding box center [346, 186] width 363 height 26
click at [191, 190] on input "Somewhat relatable" at bounding box center [178, 186] width 26 height 26
radio input "true"
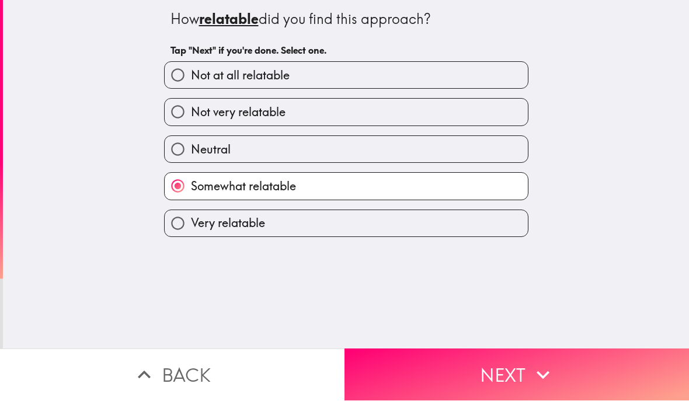
click at [519, 369] on button "Next" at bounding box center [516, 375] width 344 height 52
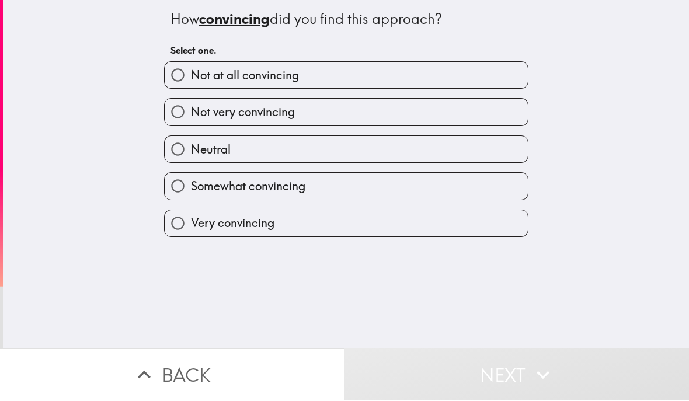
click at [443, 215] on label "Very convincing" at bounding box center [346, 224] width 363 height 26
click at [191, 215] on input "Very convincing" at bounding box center [178, 224] width 26 height 26
radio input "true"
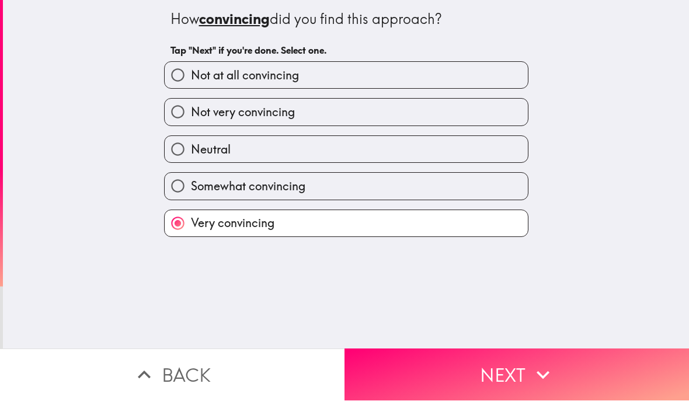
click at [544, 371] on icon "button" at bounding box center [543, 375] width 26 height 26
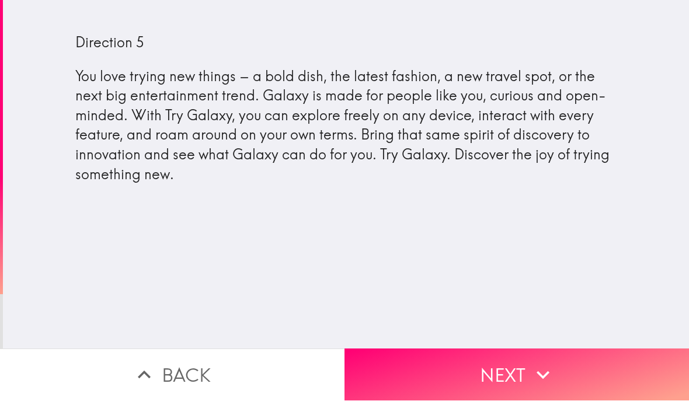
click at [568, 369] on button "Next" at bounding box center [516, 375] width 344 height 52
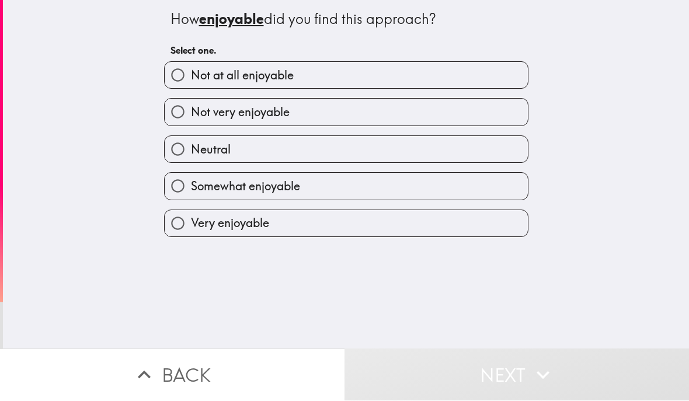
click at [443, 187] on label "Somewhat enjoyable" at bounding box center [346, 186] width 363 height 26
click at [191, 187] on input "Somewhat enjoyable" at bounding box center [178, 186] width 26 height 26
radio input "true"
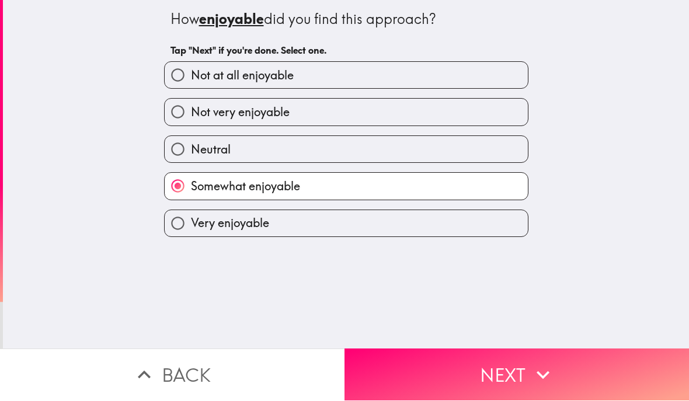
click at [500, 368] on button "Next" at bounding box center [516, 375] width 344 height 52
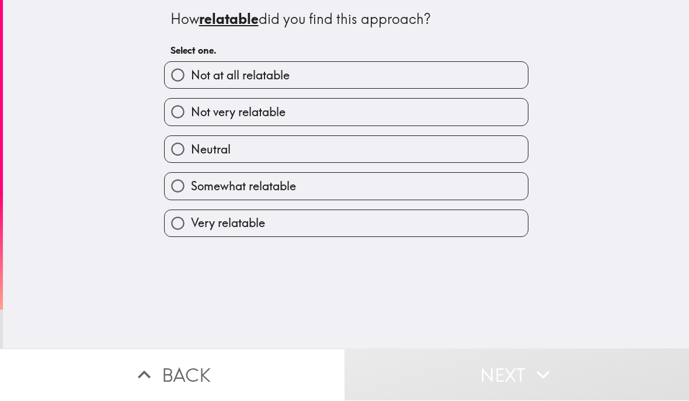
click at [438, 186] on label "Somewhat relatable" at bounding box center [346, 186] width 363 height 26
click at [191, 186] on input "Somewhat relatable" at bounding box center [178, 186] width 26 height 26
radio input "true"
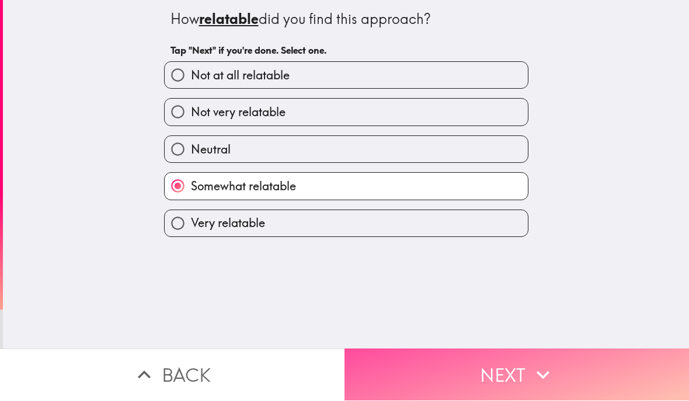
click at [502, 371] on button "Next" at bounding box center [516, 375] width 344 height 52
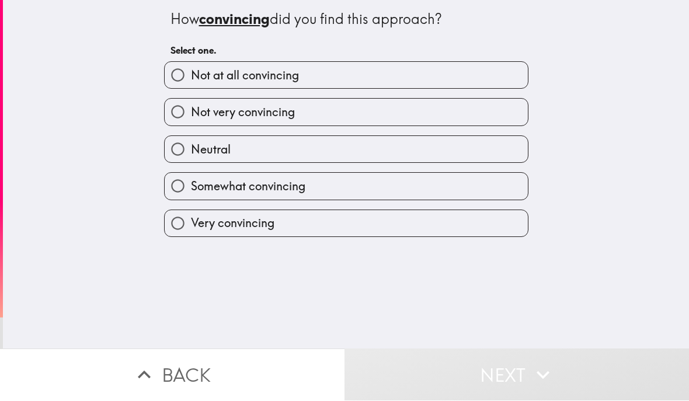
click at [431, 224] on label "Very convincing" at bounding box center [346, 224] width 363 height 26
click at [191, 224] on input "Very convincing" at bounding box center [178, 224] width 26 height 26
radio input "true"
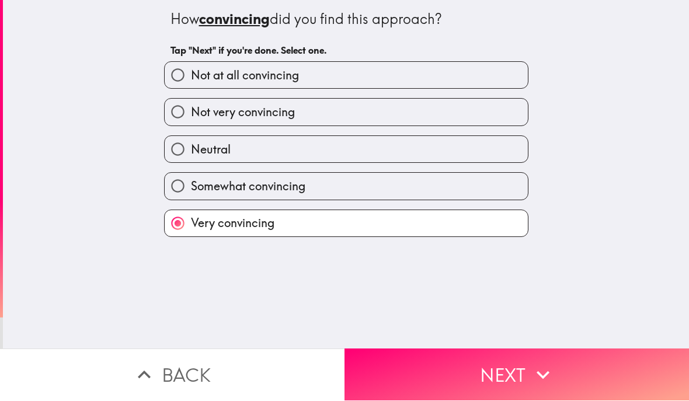
click at [528, 376] on button "Next" at bounding box center [516, 375] width 344 height 52
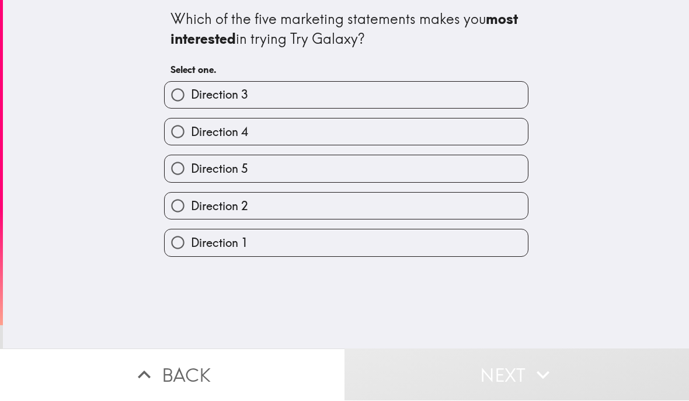
click at [416, 207] on label "Direction 2" at bounding box center [346, 206] width 363 height 26
click at [191, 207] on input "Direction 2" at bounding box center [178, 206] width 26 height 26
radio input "true"
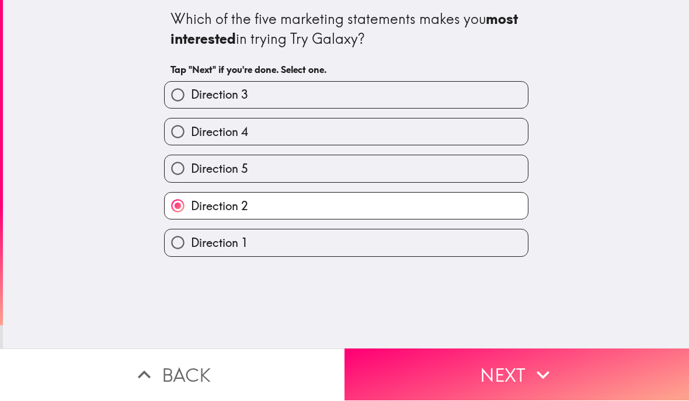
click at [557, 365] on button "Next" at bounding box center [516, 375] width 344 height 52
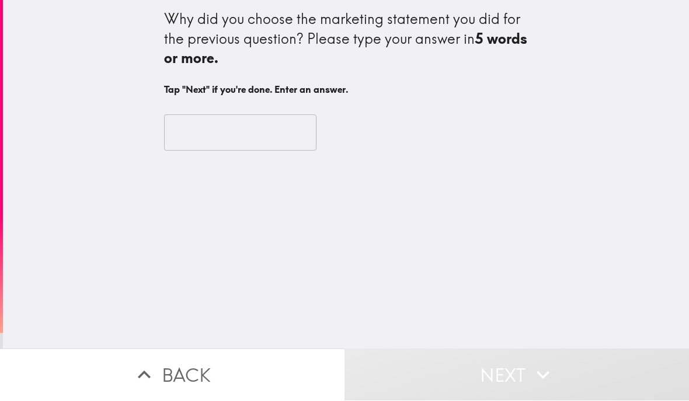
click at [182, 125] on input "text" at bounding box center [240, 133] width 152 height 36
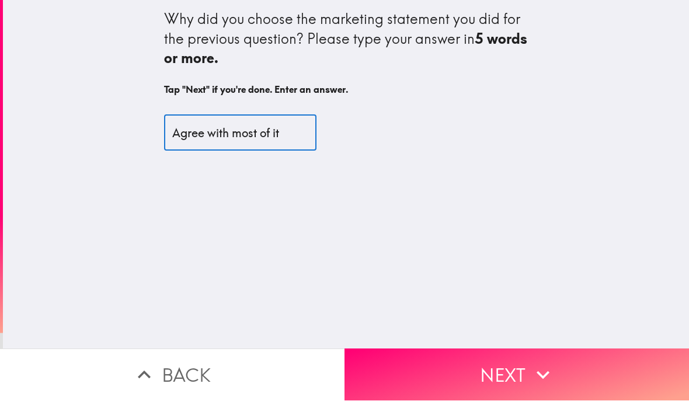
type input "Agree with most of it"
click at [520, 374] on button "Next" at bounding box center [516, 375] width 344 height 52
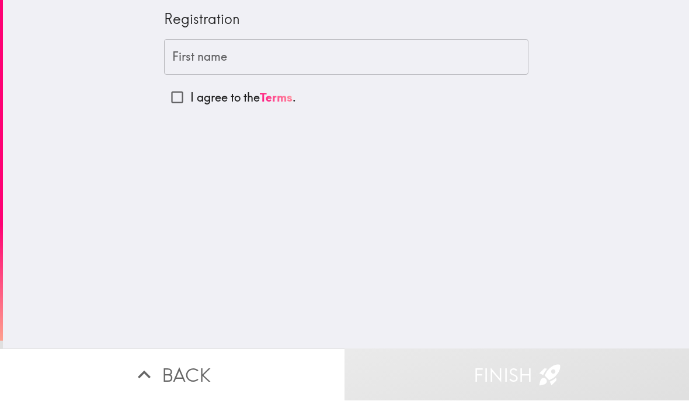
click at [247, 50] on input "First name" at bounding box center [346, 58] width 364 height 36
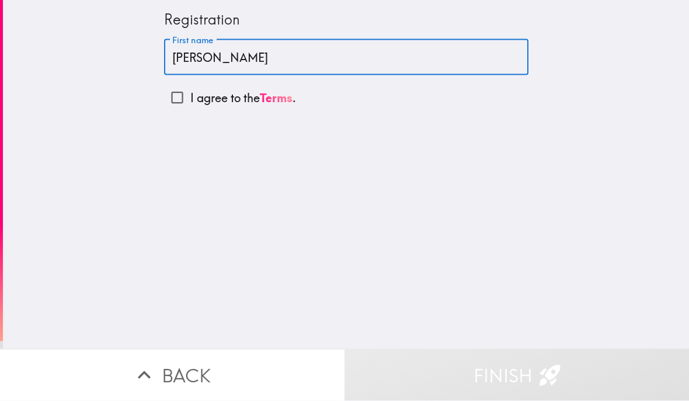
type input "[PERSON_NAME]"
click at [179, 100] on input "I agree to the Terms ." at bounding box center [177, 98] width 26 height 26
checkbox input "true"
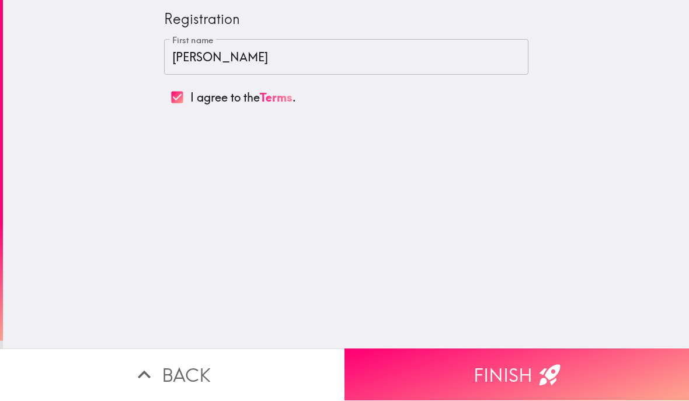
click at [511, 372] on button "Finish" at bounding box center [516, 375] width 344 height 52
